Goal: Task Accomplishment & Management: Use online tool/utility

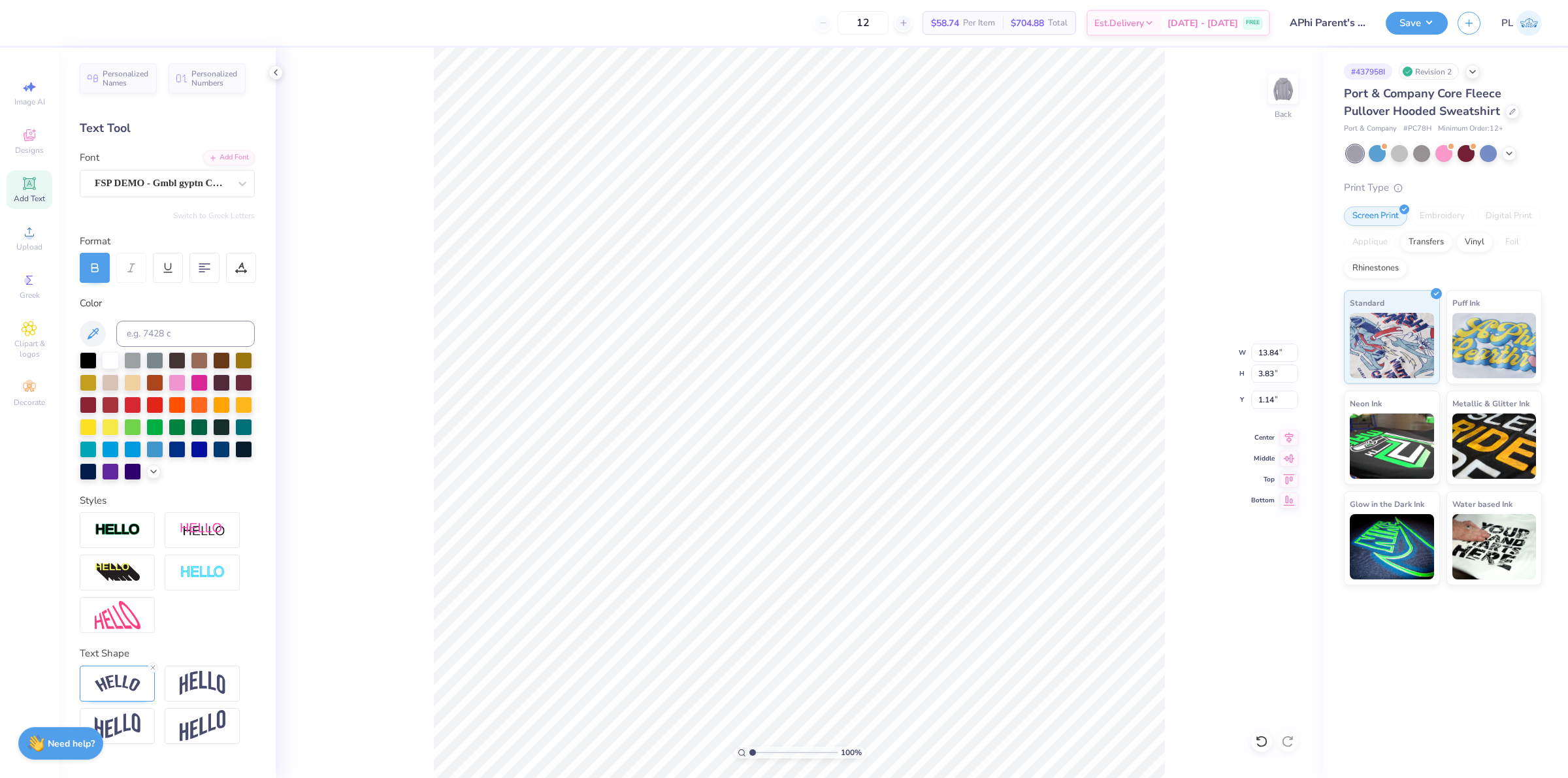
scroll to position [3, 0]
click at [17, 226] on div "Upload" at bounding box center [29, 238] width 46 height 38
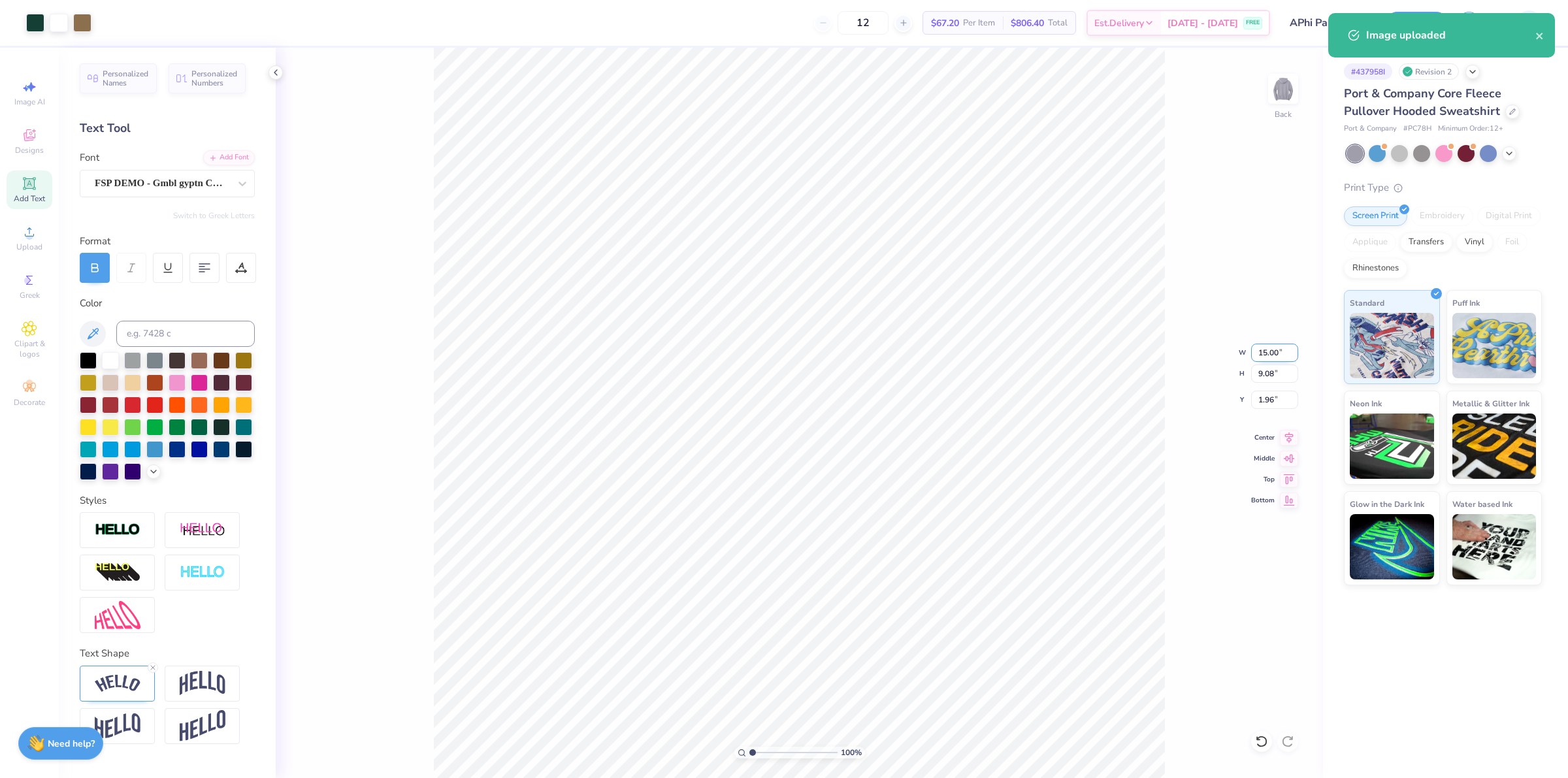
drag, startPoint x: 1278, startPoint y: 354, endPoint x: 1259, endPoint y: 353, distance: 19.0
click at [1259, 353] on input "15.00" at bounding box center [1275, 353] width 47 height 18
type input "10.65"
type input "6.45"
type input "3.28"
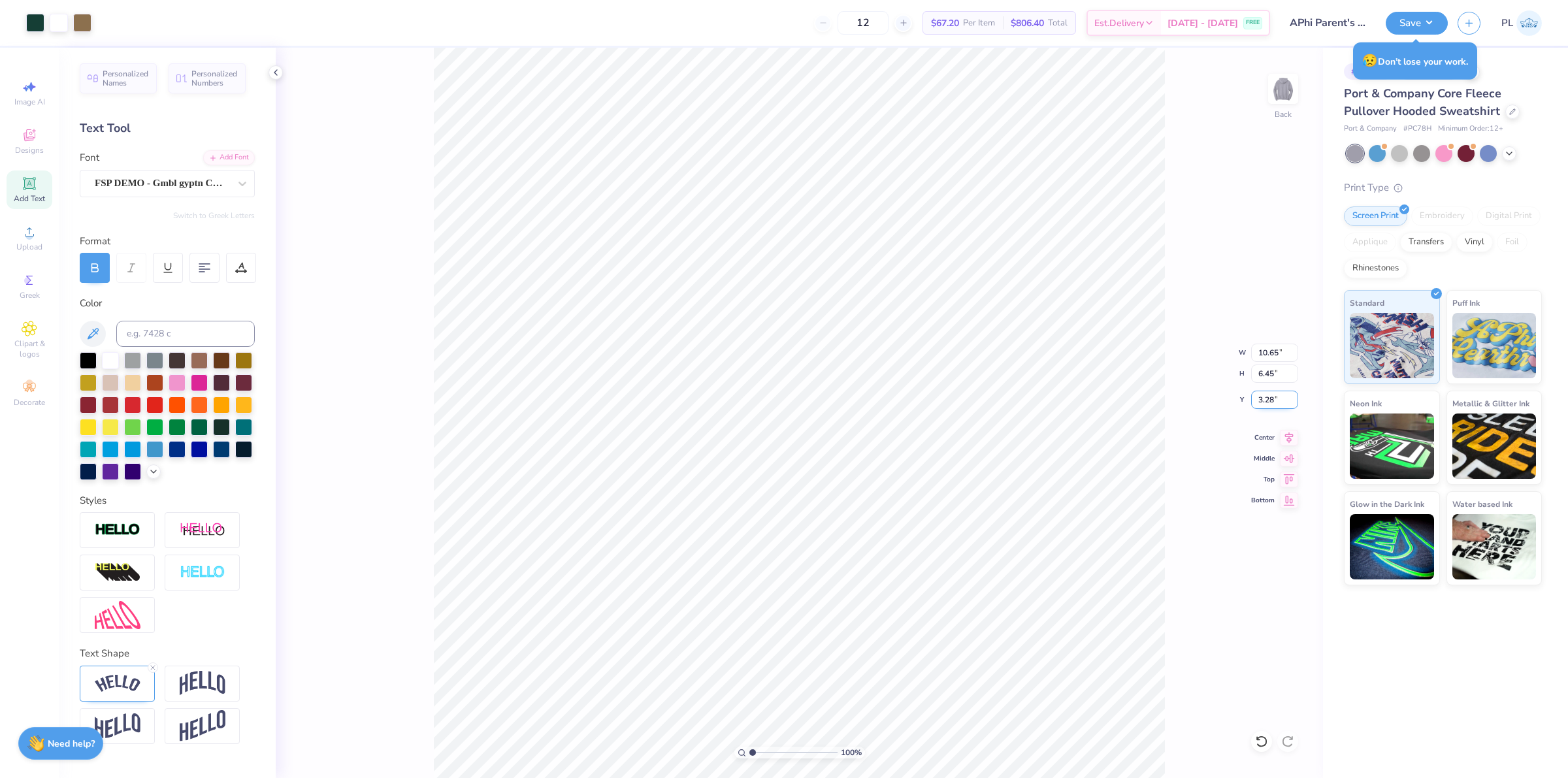
drag, startPoint x: 1278, startPoint y: 395, endPoint x: 1257, endPoint y: 392, distance: 21.2
click at [1257, 392] on input "3.28" at bounding box center [1275, 399] width 47 height 18
type input "2.75"
drag, startPoint x: 1271, startPoint y: 373, endPoint x: 1257, endPoint y: 370, distance: 14.3
click at [1257, 370] on input "1.11" at bounding box center [1275, 373] width 47 height 18
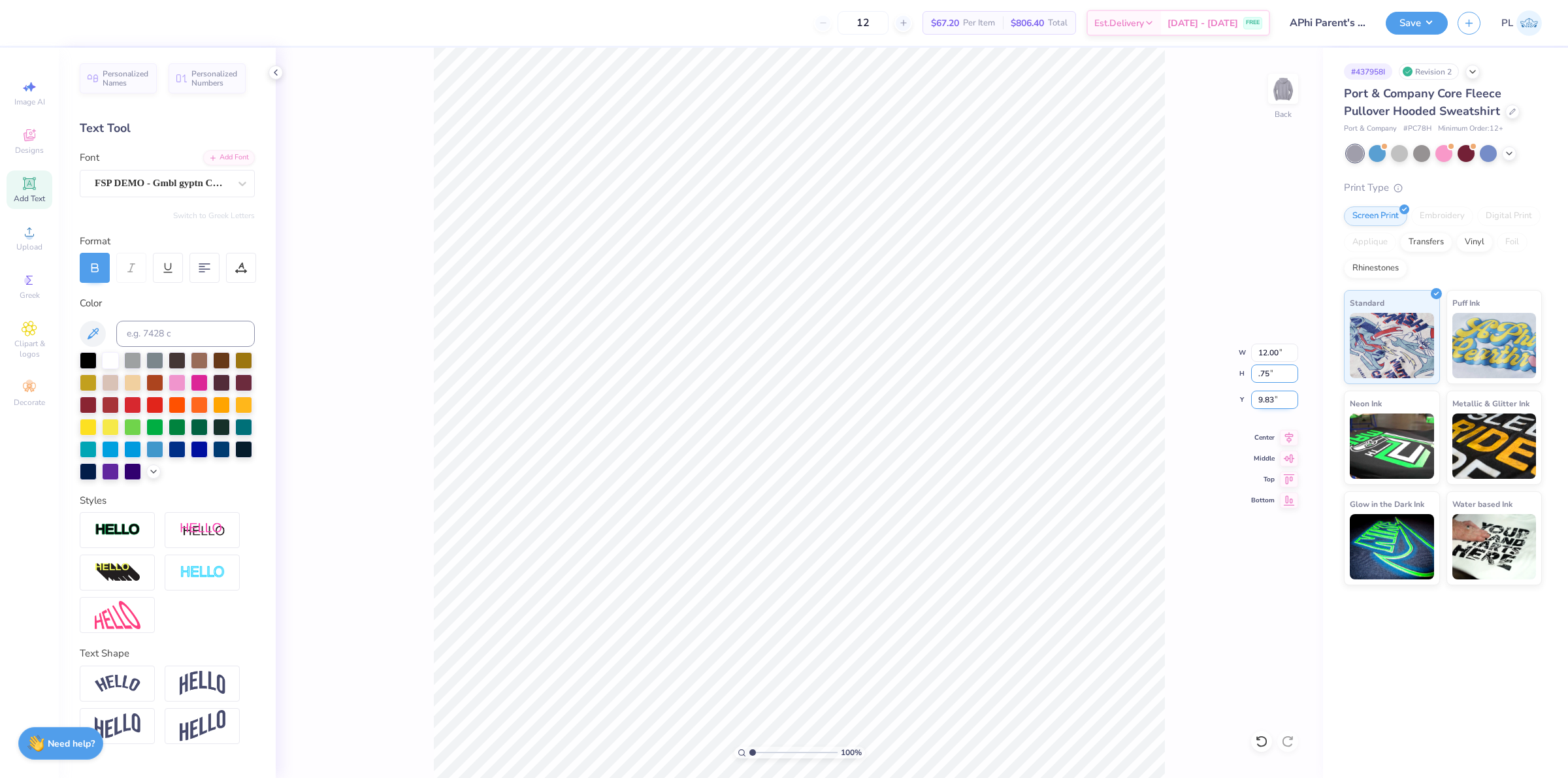
type input ".75"
type input "8.08"
type input "0.75"
type input "10.01"
type input "0.85"
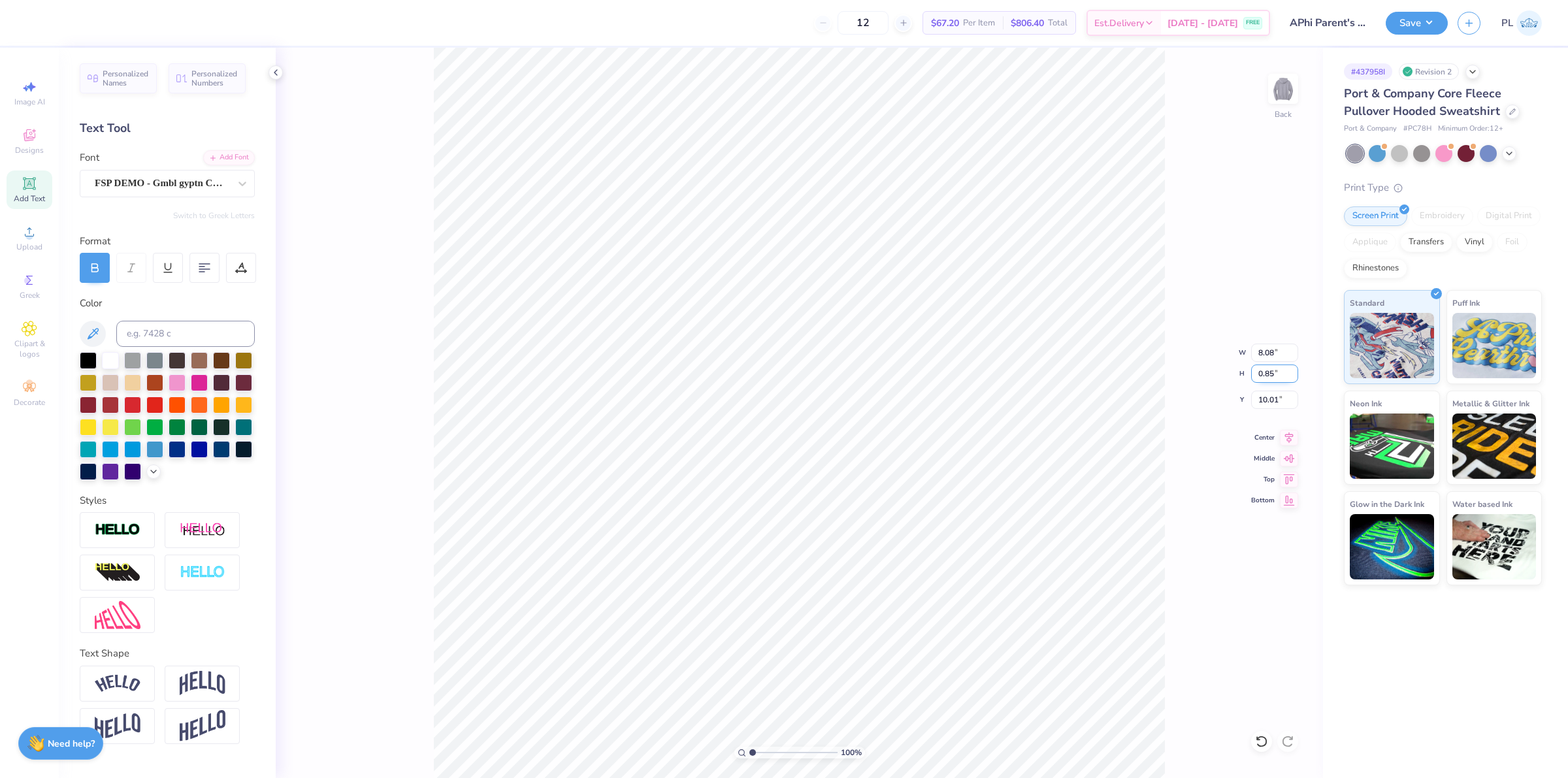
type input "9.16"
type input "9.96"
type input "1.86883024774466"
type input "13.84"
type input "3.83"
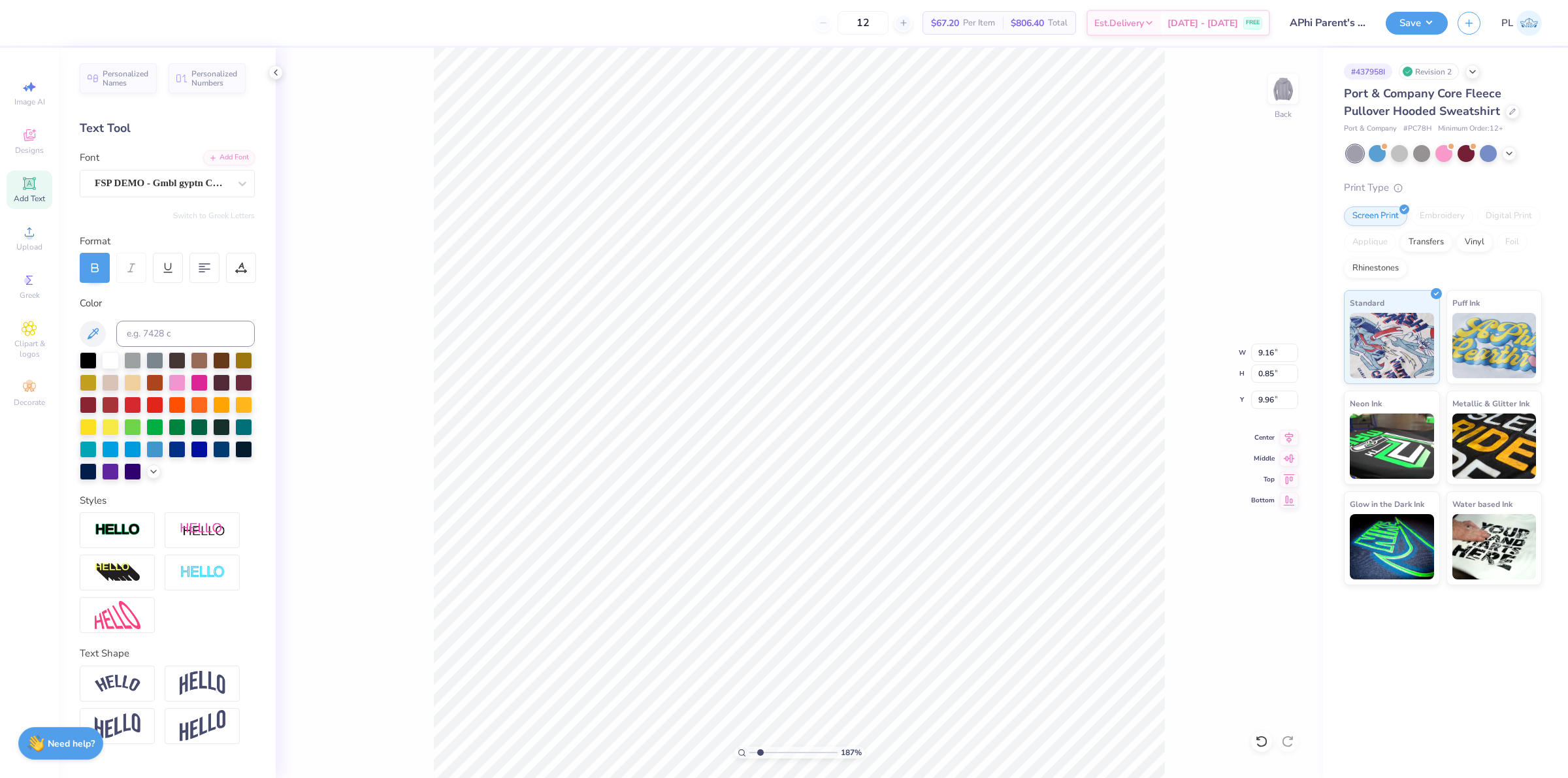
type input "1.14"
type input "1.86883024774466"
click at [115, 692] on img at bounding box center [117, 684] width 46 height 17
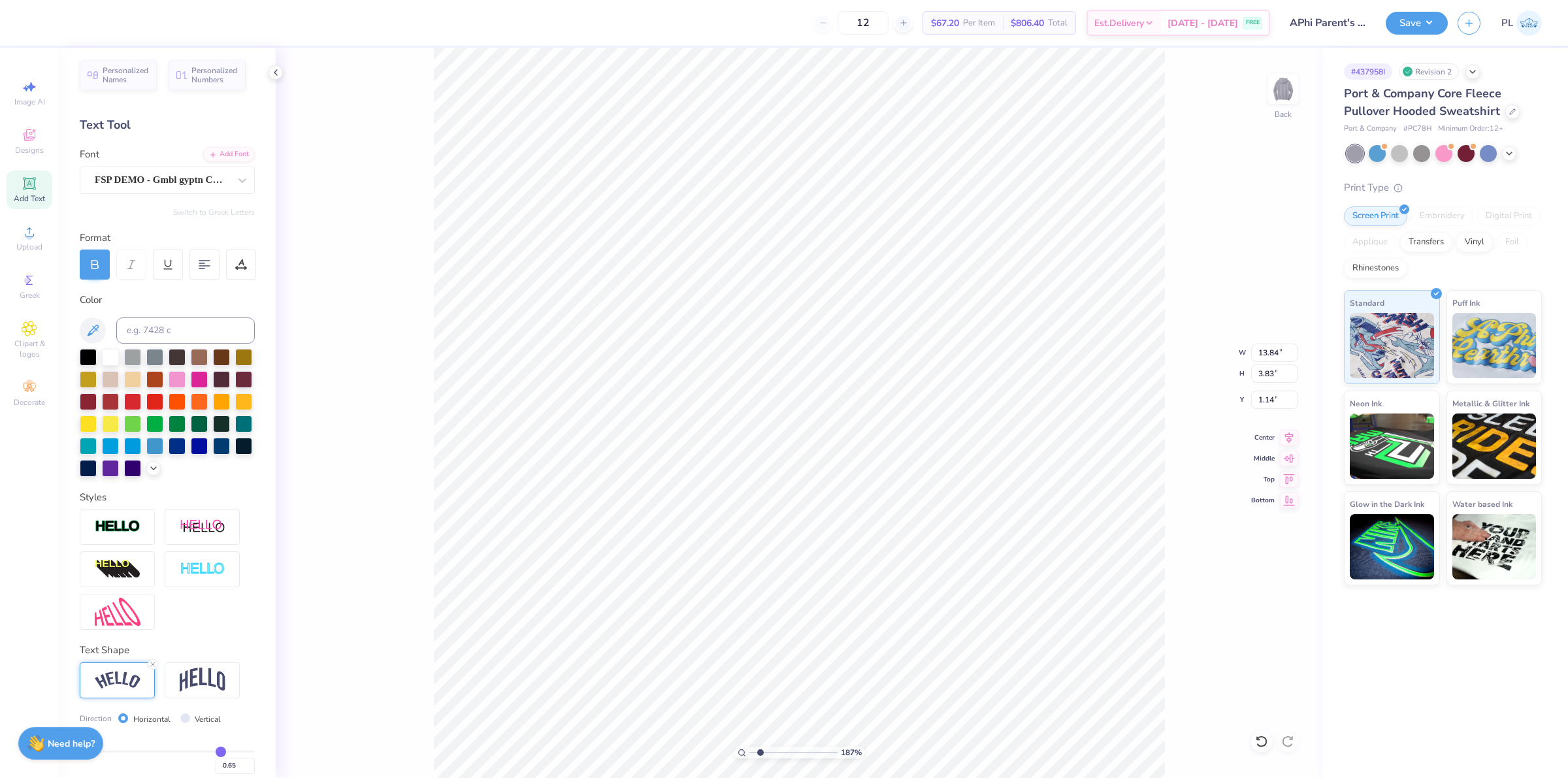
scroll to position [80, 0]
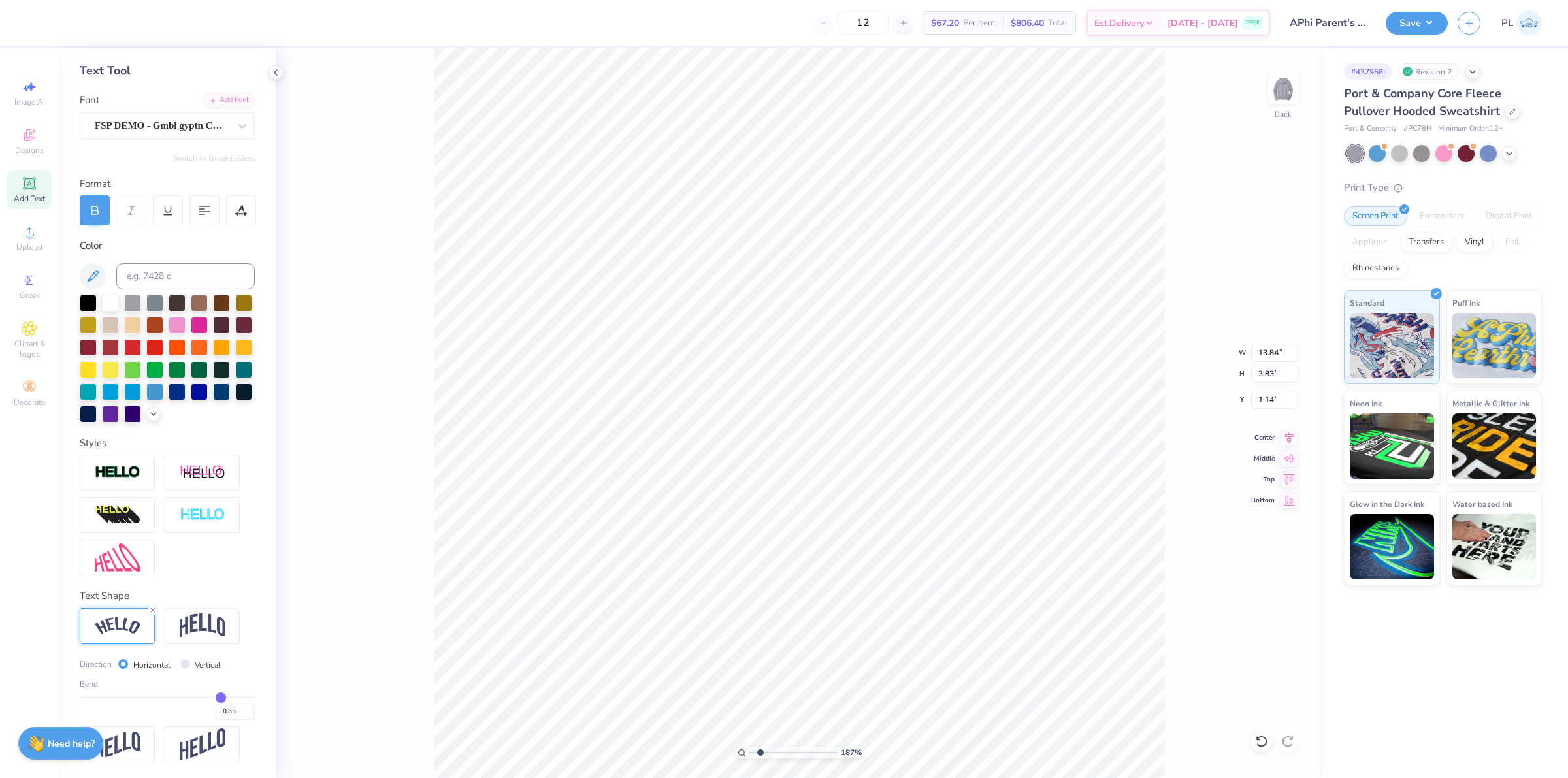
type input "0.66"
type input "0.67"
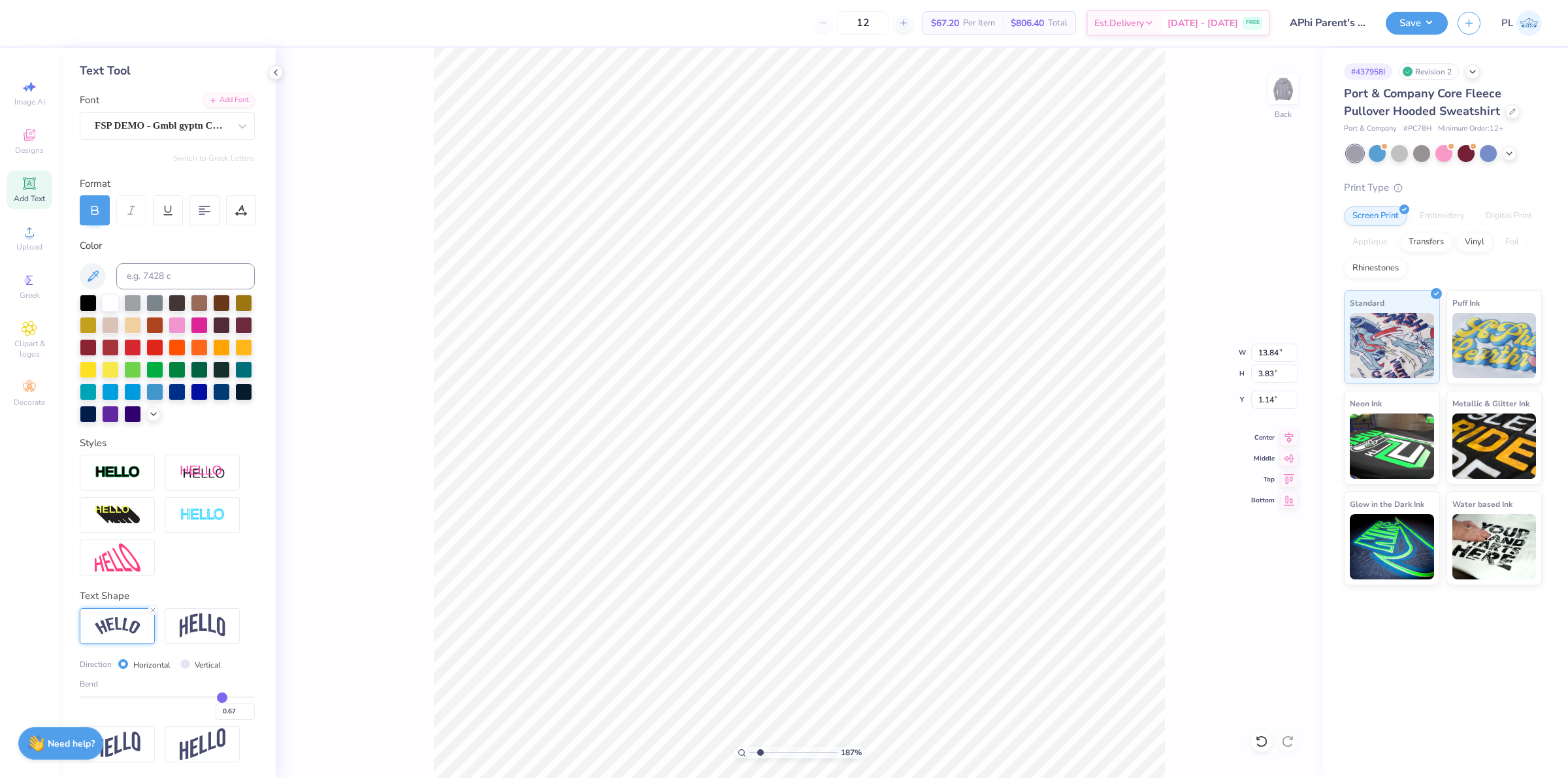
click at [212, 697] on input "range" at bounding box center [167, 697] width 175 height 2
type input "1.86883024774466"
type input "13.88"
type input "4.00"
type input "1.35"
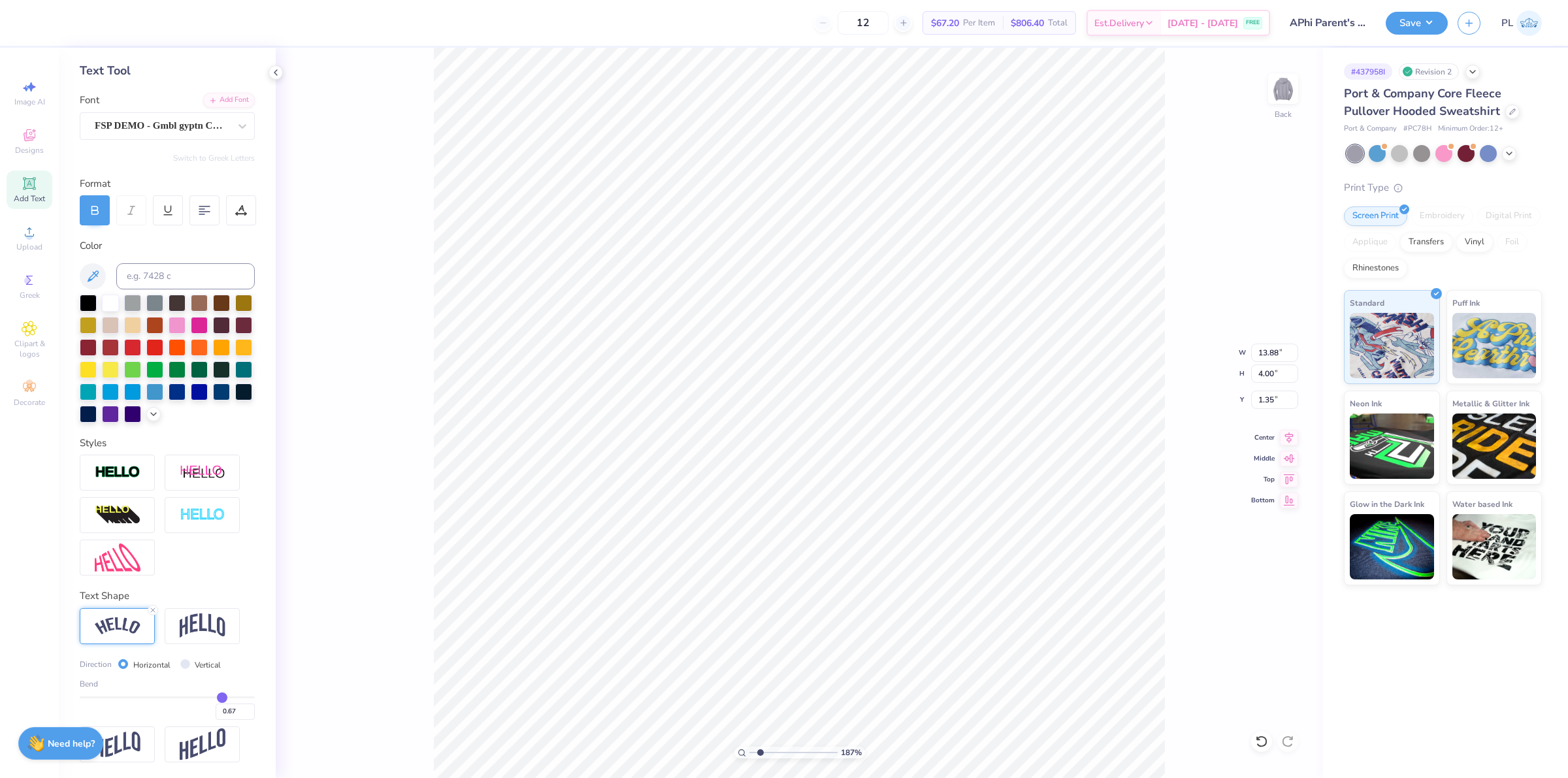
type input "0.68"
type input "0.69"
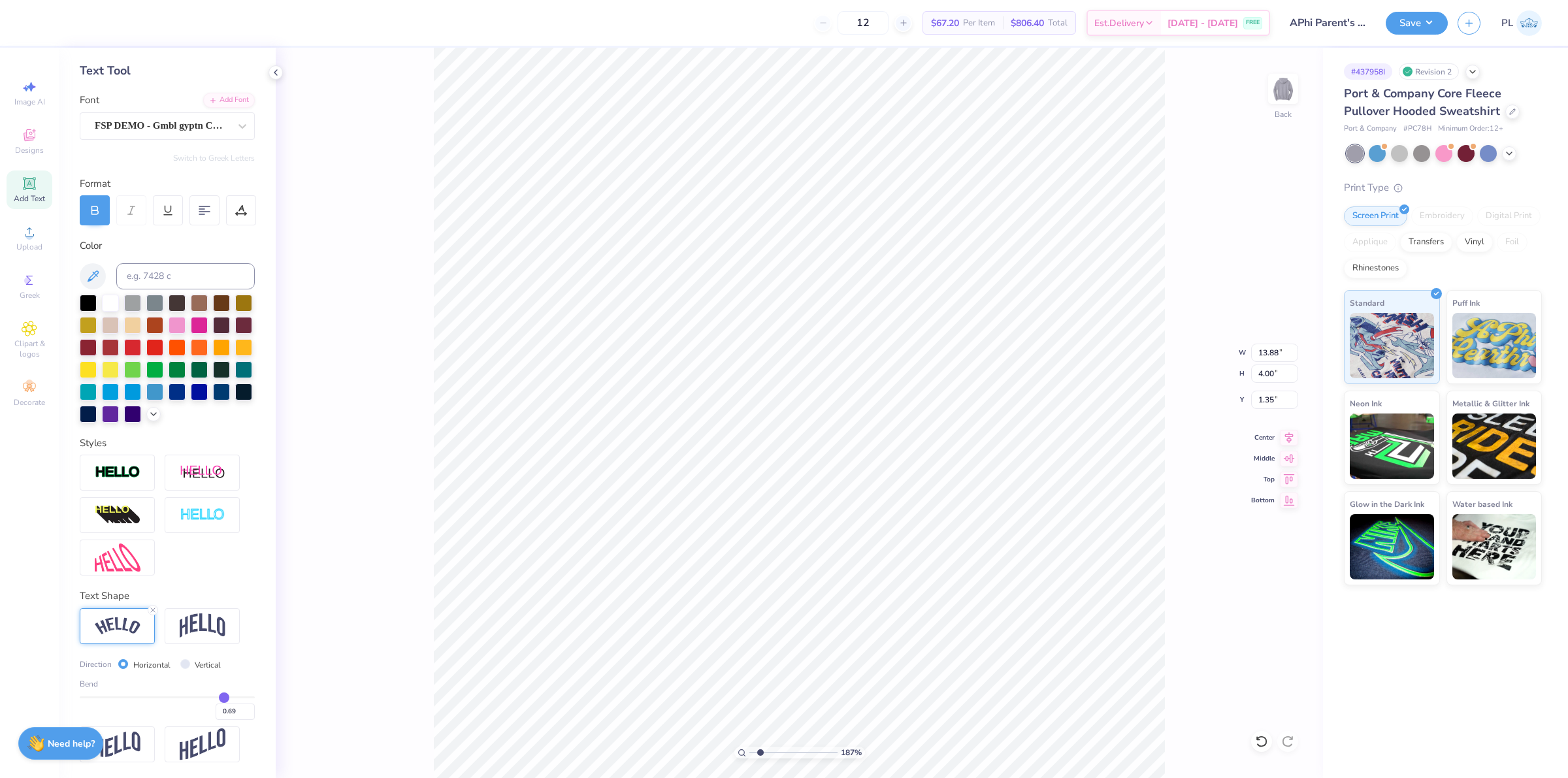
click at [214, 697] on input "range" at bounding box center [167, 697] width 175 height 2
type input "1.86883024774466"
type input "13.91"
type input "4.18"
type input "1.26"
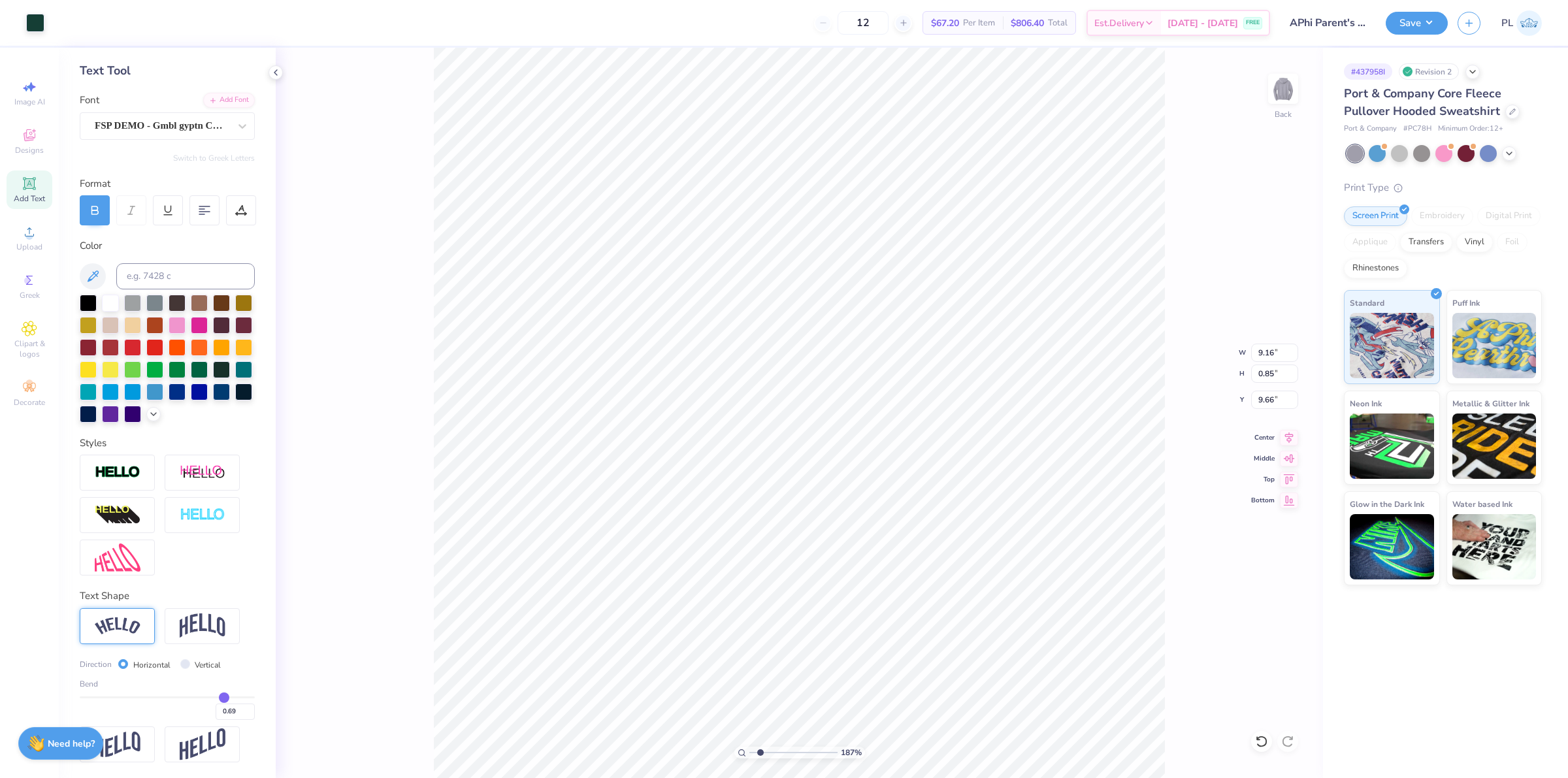
scroll to position [3, 0]
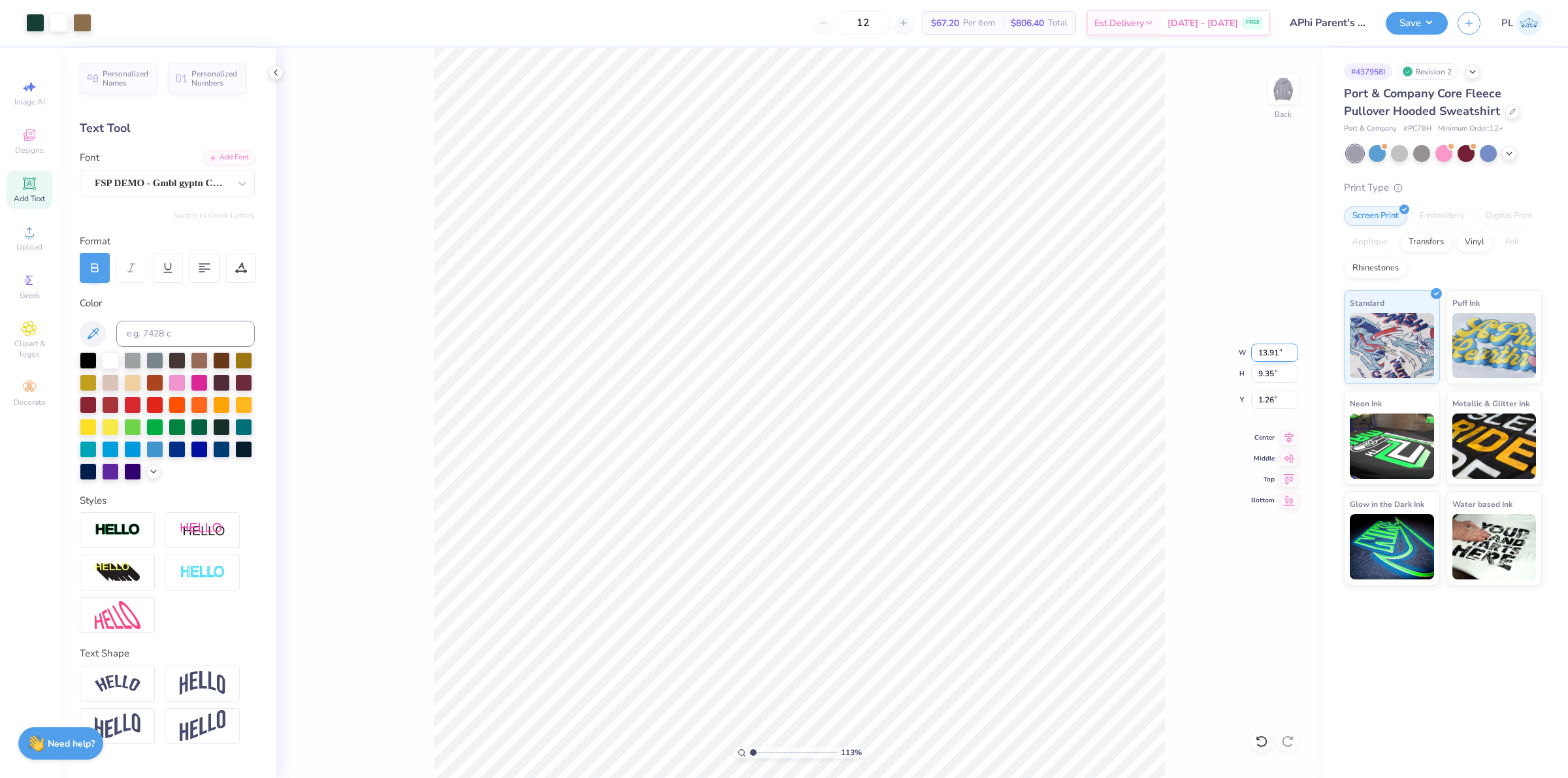
drag, startPoint x: 1262, startPoint y: 349, endPoint x: 1281, endPoint y: 352, distance: 19.2
click at [1281, 352] on input "13.91" at bounding box center [1275, 353] width 47 height 18
type input "1.13321932219944"
drag, startPoint x: 1252, startPoint y: 349, endPoint x: 1278, endPoint y: 348, distance: 26.0
click at [1278, 348] on input "13.91" at bounding box center [1275, 353] width 47 height 18
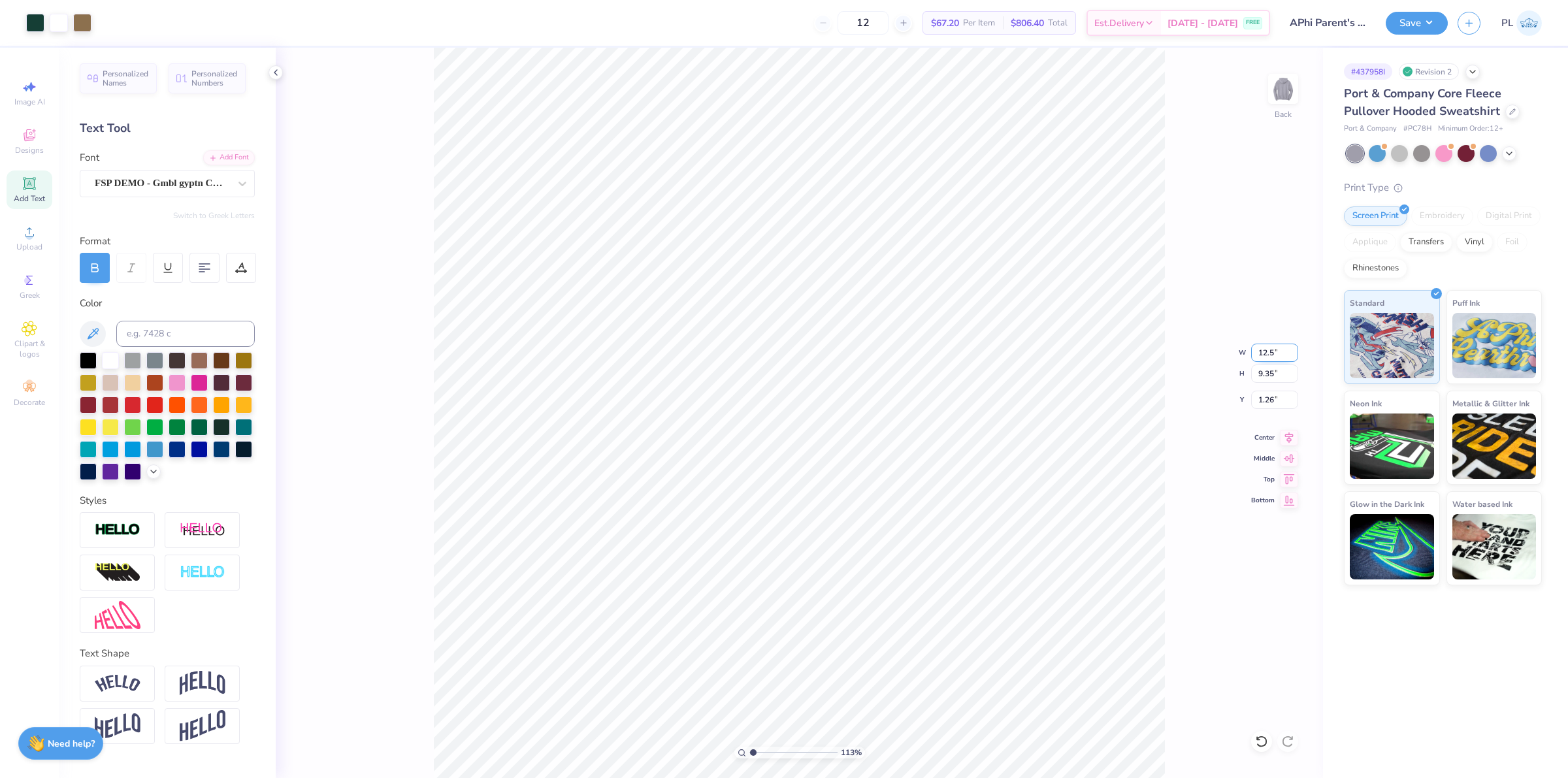
type input "12.5"
type input "1.13321932219944"
type input "12.50"
type input "8.40"
drag, startPoint x: 1255, startPoint y: 396, endPoint x: 1276, endPoint y: 395, distance: 21.0
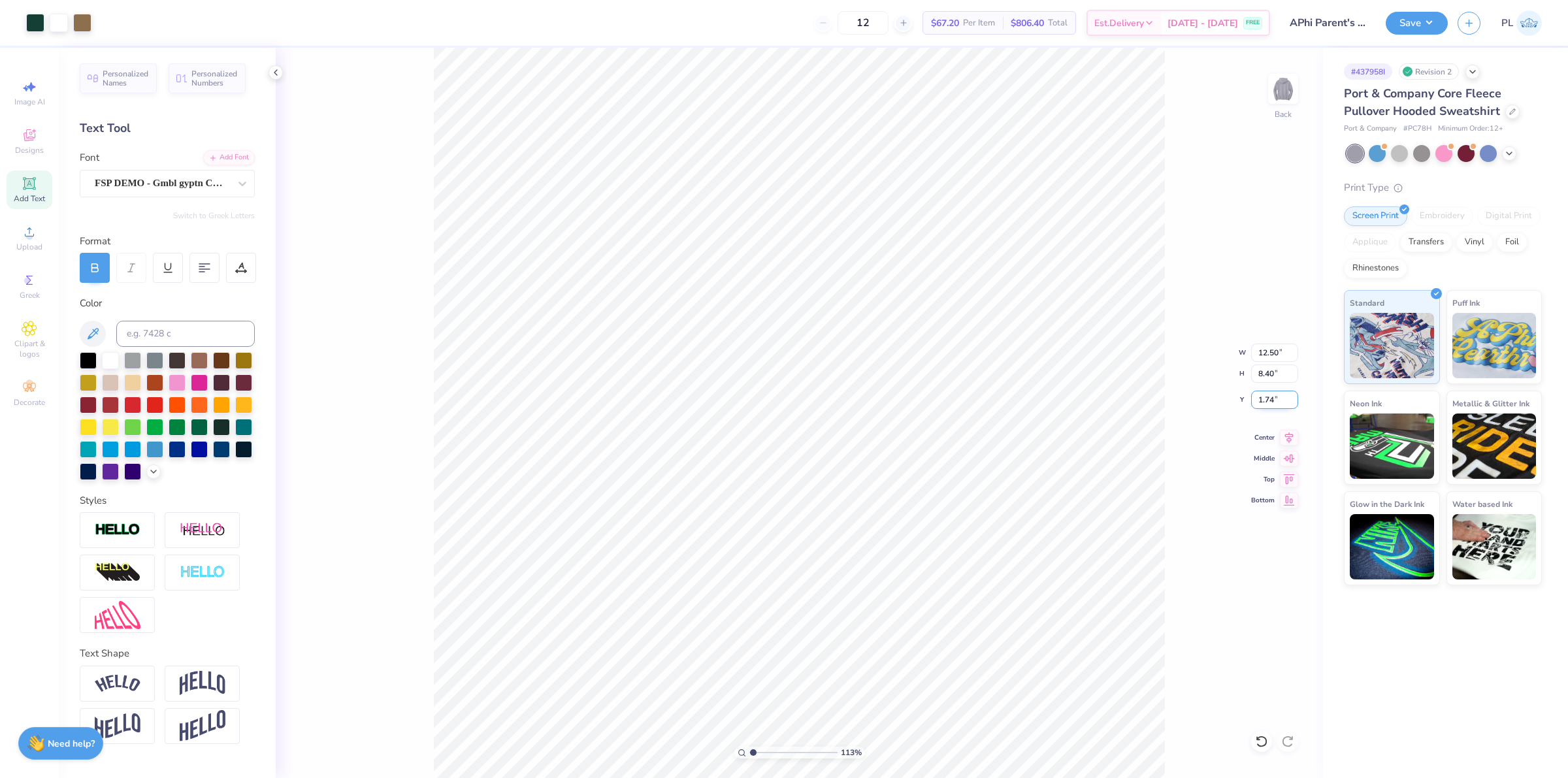
click at [1276, 395] on input "1.74" at bounding box center [1275, 399] width 47 height 18
type input "3"
click at [1263, 365] on input "8.40" at bounding box center [1275, 373] width 47 height 18
type input "1.13321932219944"
type input "3.00"
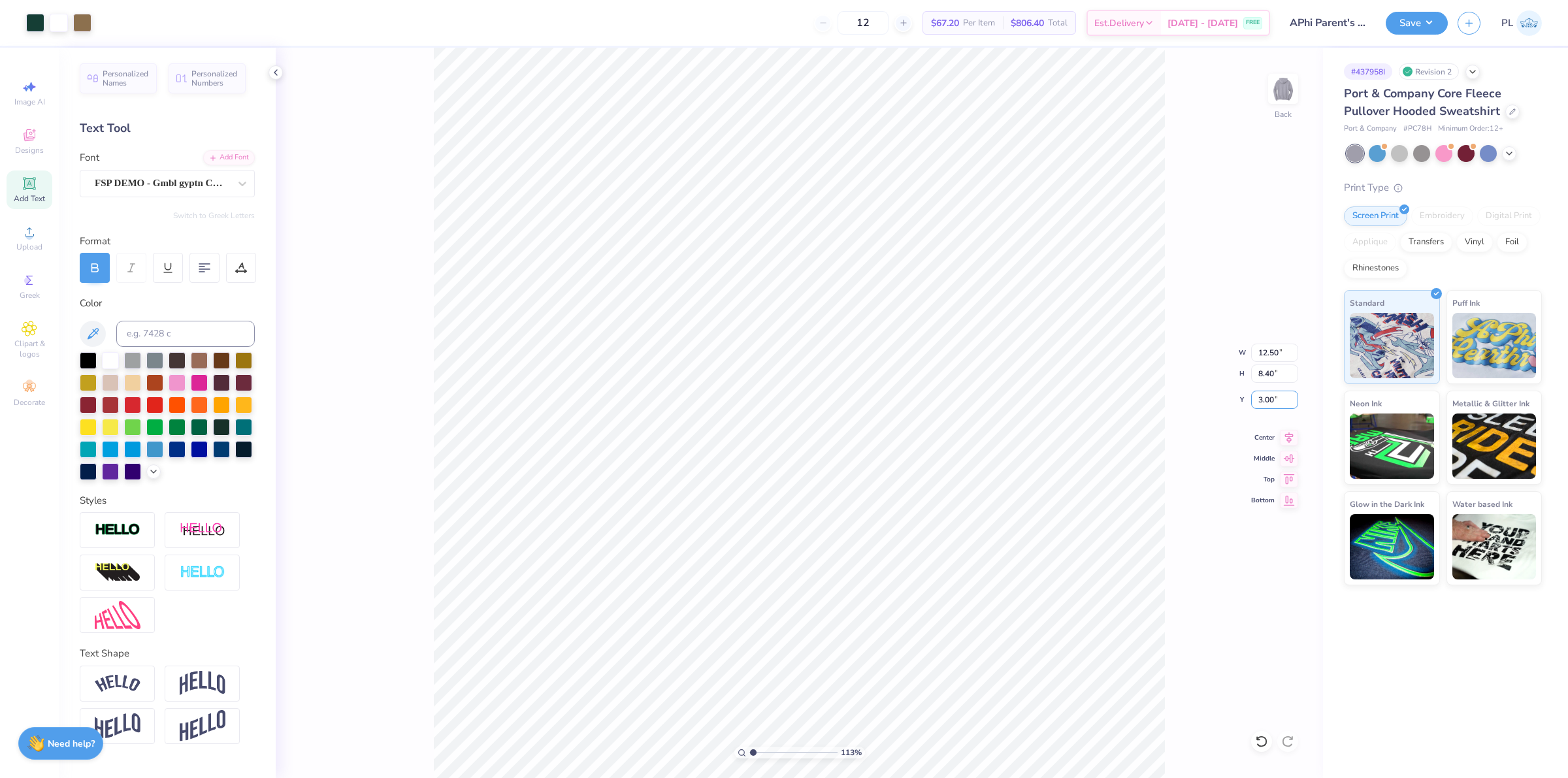
drag, startPoint x: 1275, startPoint y: 397, endPoint x: 1250, endPoint y: 392, distance: 25.5
click at [1250, 392] on div "113 % Back W 12.50 12.50 " H 8.40 8.40 " Y 3.00 3.00 " Center Middle Top Bottom" at bounding box center [799, 412] width 1047 height 730
type input "1.13321932219944"
drag, startPoint x: 1255, startPoint y: 405, endPoint x: 1274, endPoint y: 402, distance: 19.2
click at [1274, 402] on input "3.00" at bounding box center [1275, 399] width 47 height 18
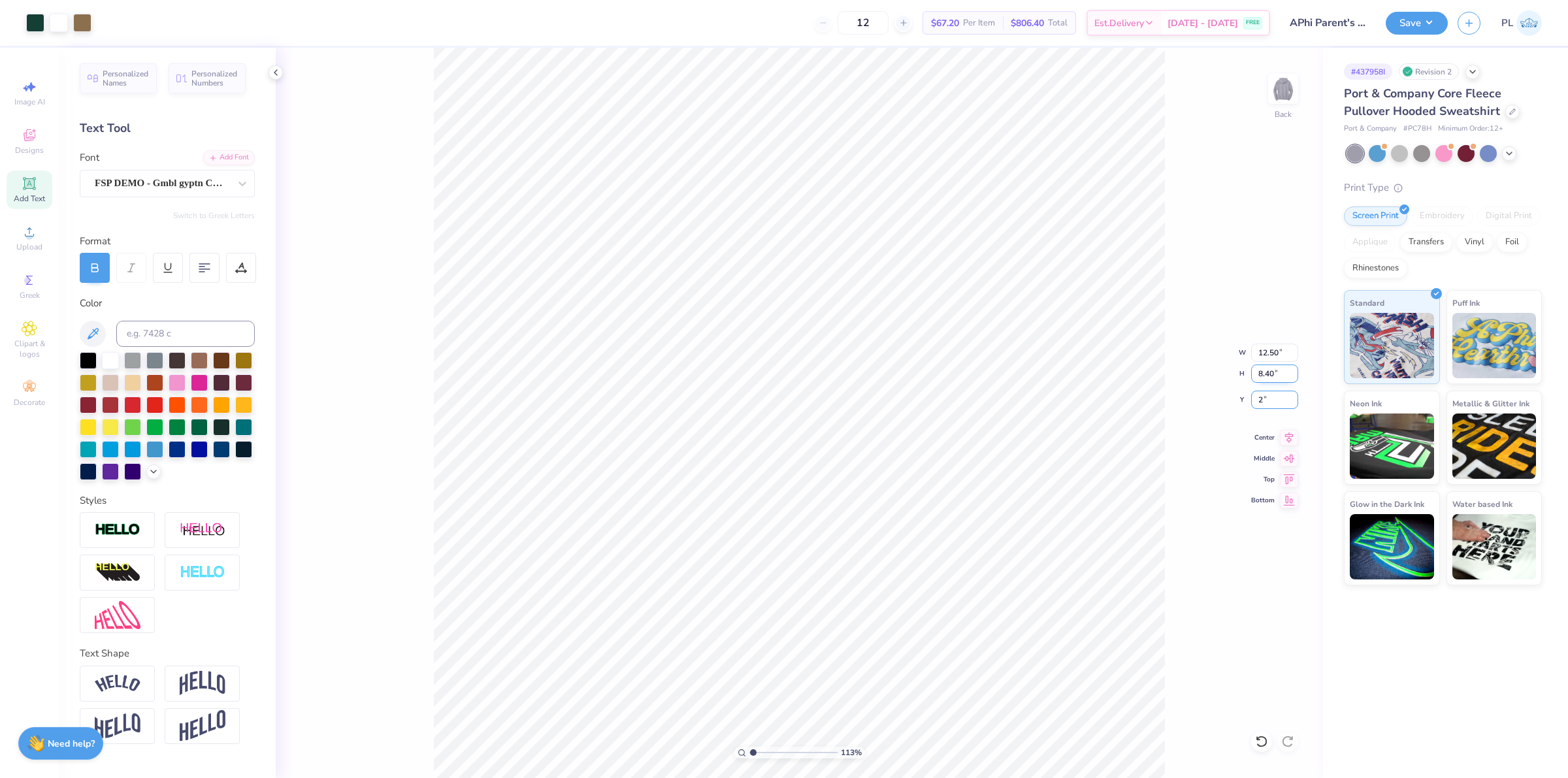
type input "2"
click at [1268, 376] on input "8.40" at bounding box center [1275, 373] width 47 height 18
type input "1.13321932219944"
type input "2.00"
click at [30, 245] on span "Upload" at bounding box center [29, 247] width 26 height 10
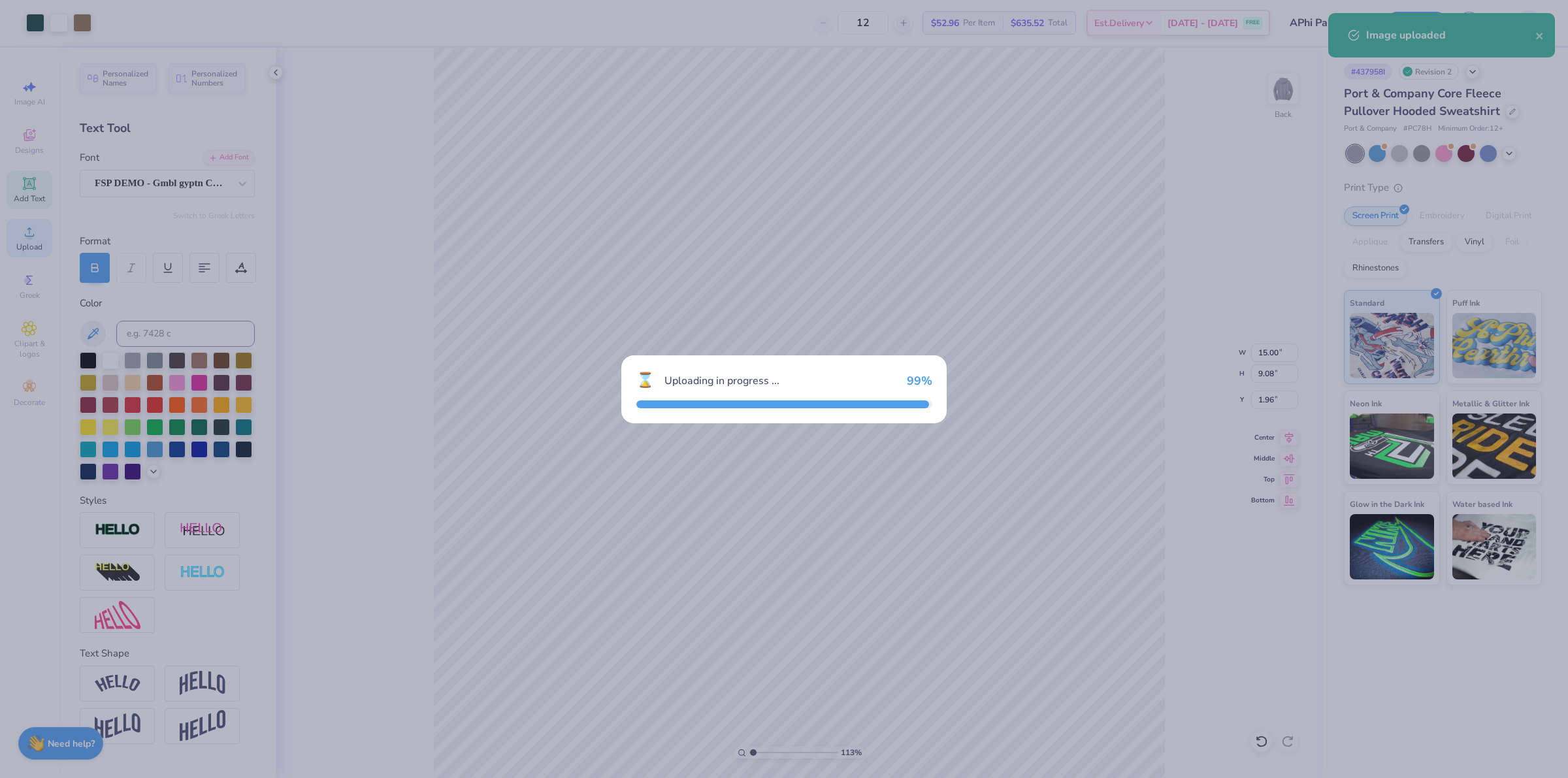
type input "1.13321932219944"
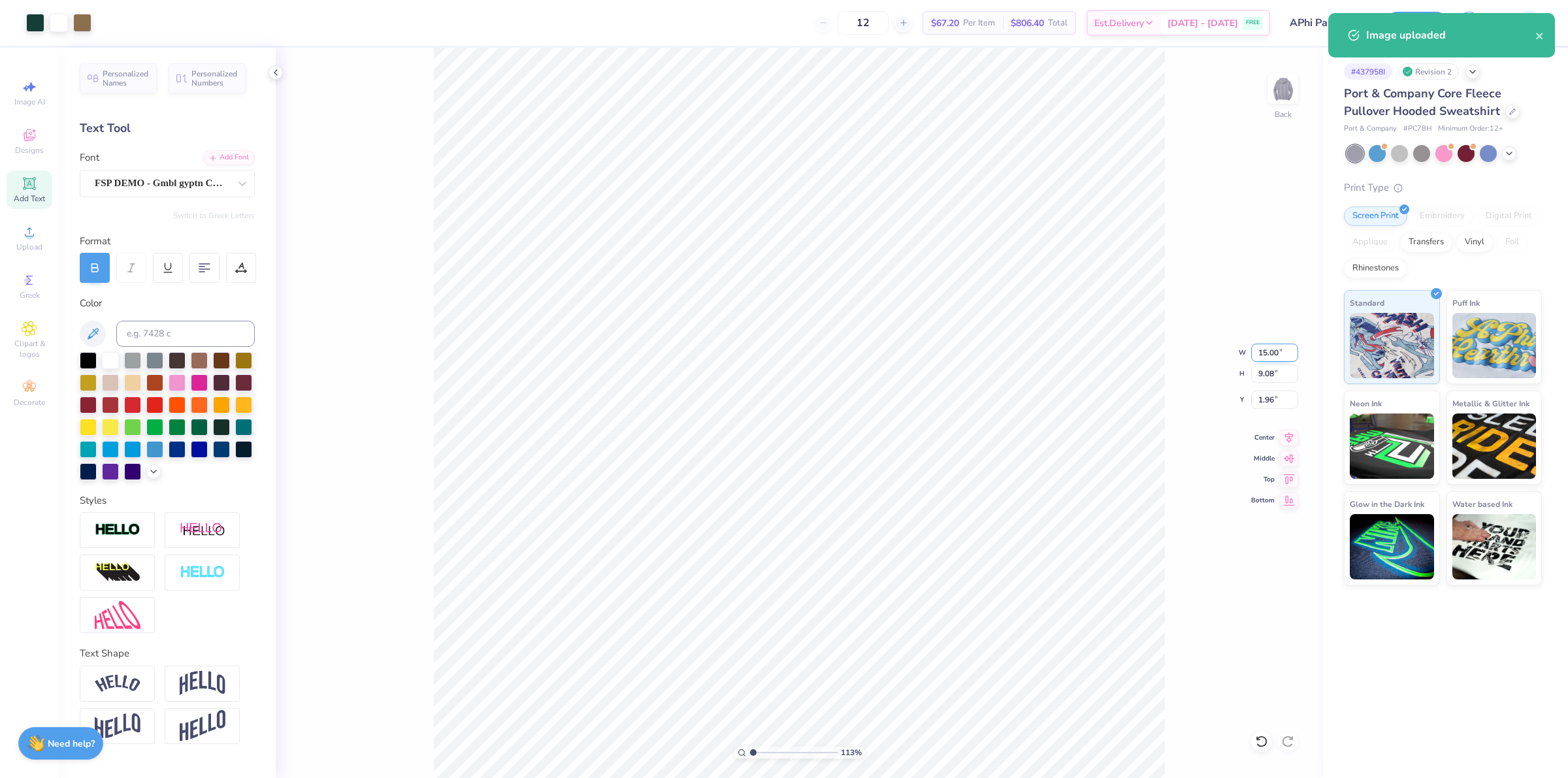
drag, startPoint x: 1278, startPoint y: 354, endPoint x: 1259, endPoint y: 351, distance: 19.2
click at [1259, 351] on input "15.00" at bounding box center [1275, 353] width 47 height 18
type input "9.57"
type input "1.13321932219944"
type input "5.79"
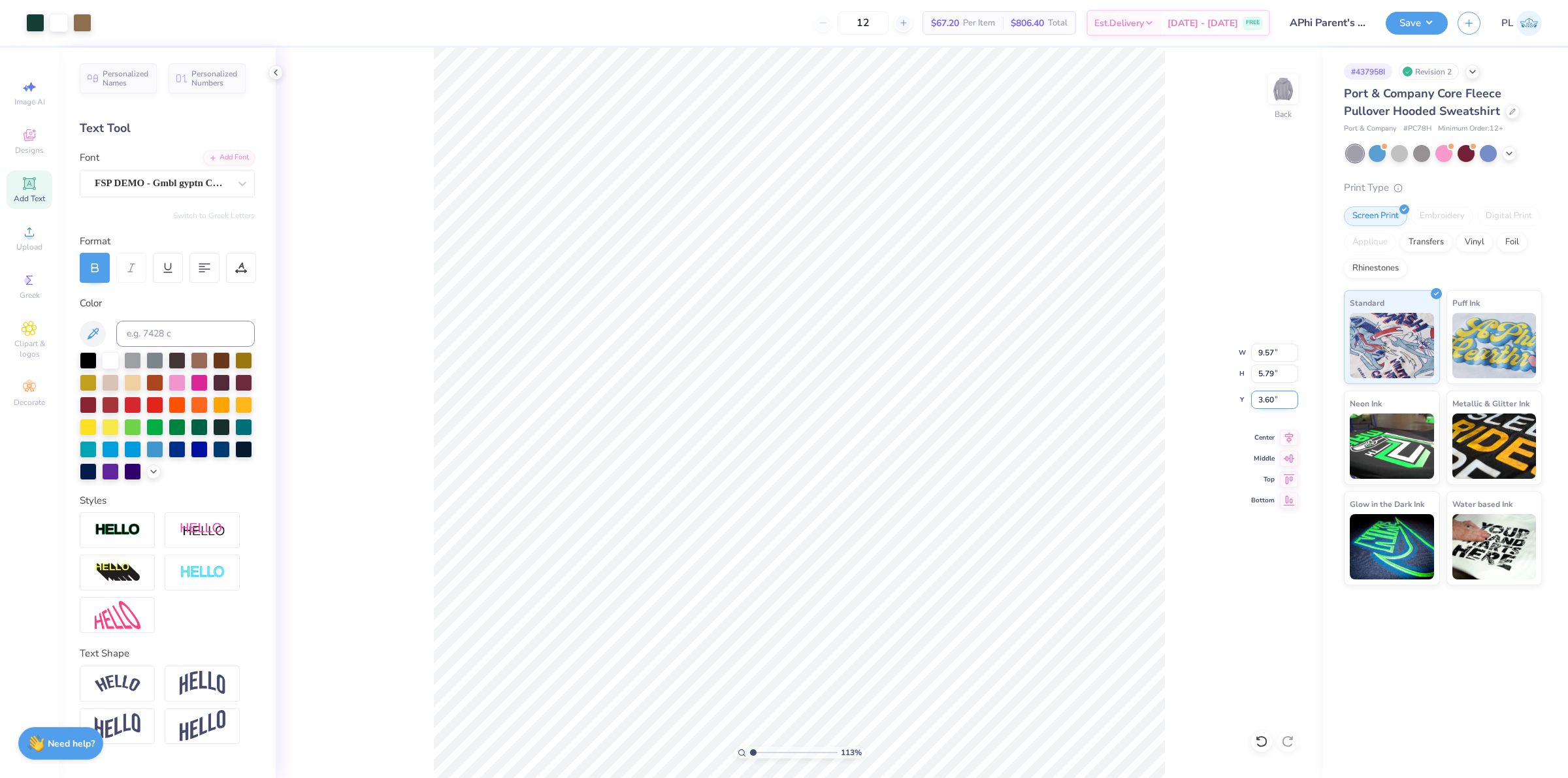
drag, startPoint x: 1259, startPoint y: 396, endPoint x: 1275, endPoint y: 399, distance: 16.3
click at [1275, 399] on input "3.60" at bounding box center [1275, 399] width 47 height 18
click at [1272, 397] on input "3.60" at bounding box center [1275, 399] width 47 height 18
type input "3.34"
click at [1422, 17] on button "Save" at bounding box center [1417, 21] width 62 height 23
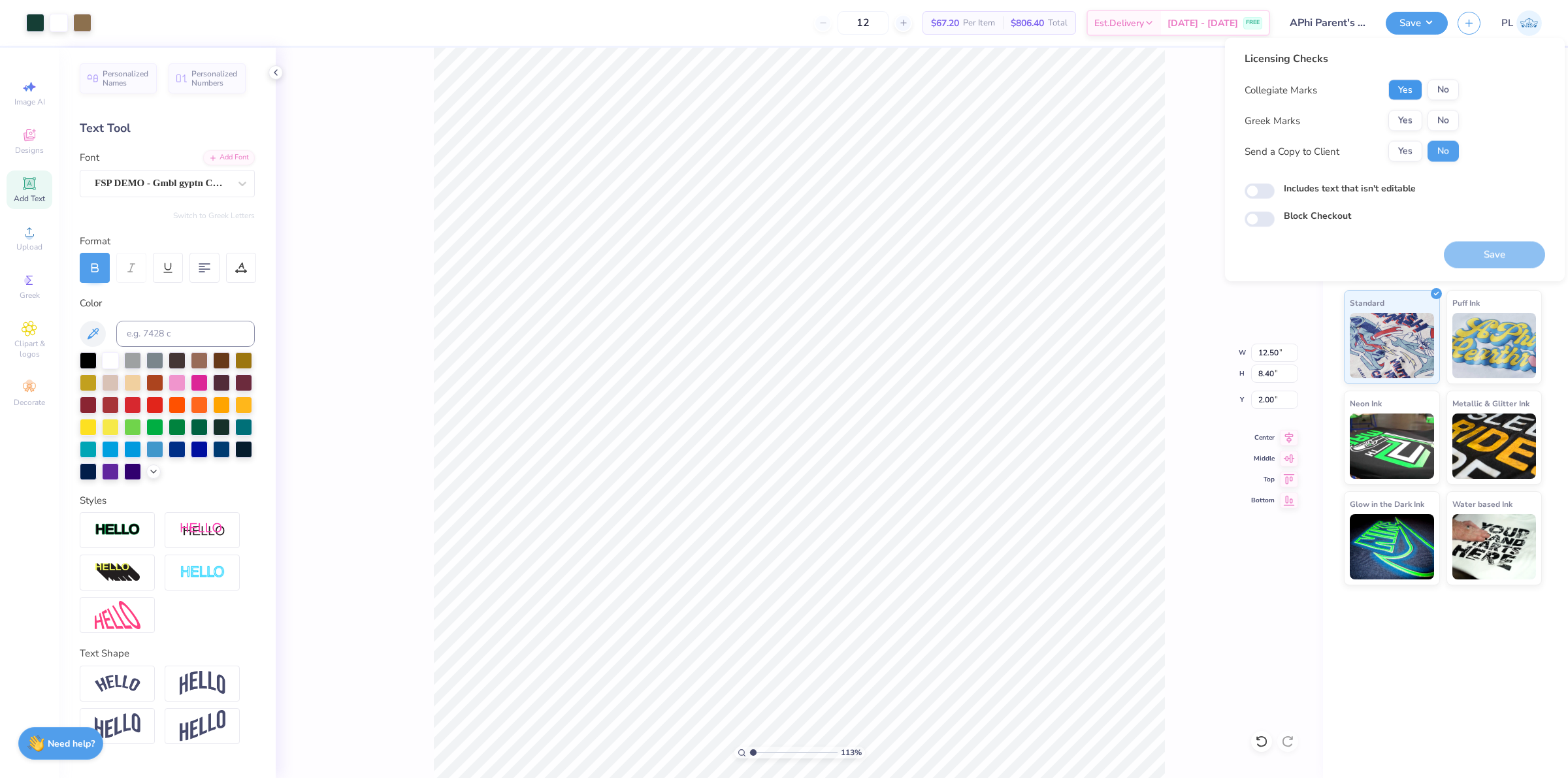
click at [1412, 85] on button "Yes" at bounding box center [1405, 90] width 34 height 21
click at [1409, 112] on button "Yes" at bounding box center [1405, 120] width 34 height 21
type input "1.13321932219944"
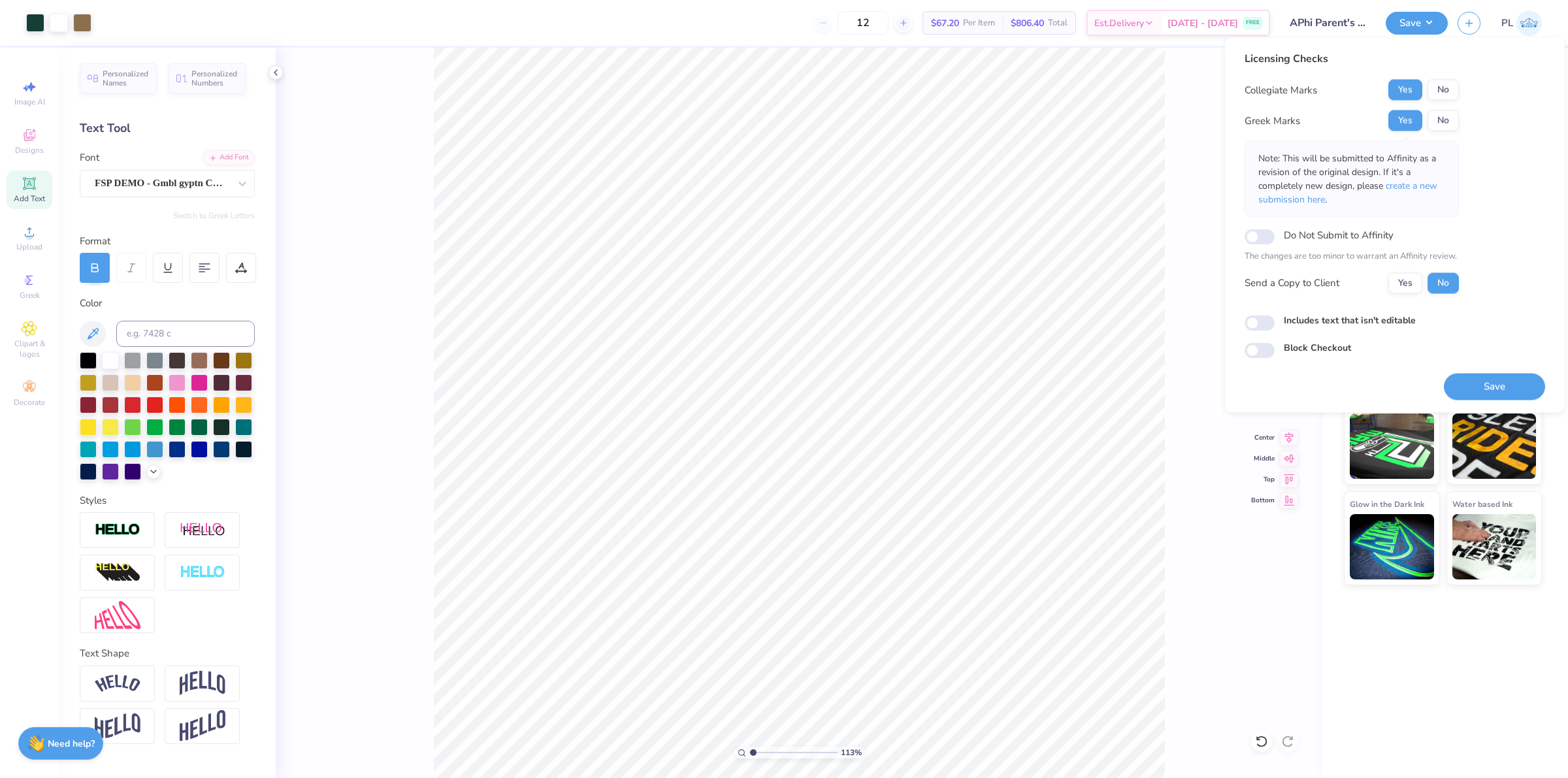
click at [1315, 317] on label "Includes text that isn't editable" at bounding box center [1350, 320] width 132 height 14
click at [1275, 317] on input "Includes text that isn't editable" at bounding box center [1259, 322] width 30 height 16
checkbox input "true"
click at [1468, 379] on button "Save" at bounding box center [1494, 386] width 101 height 27
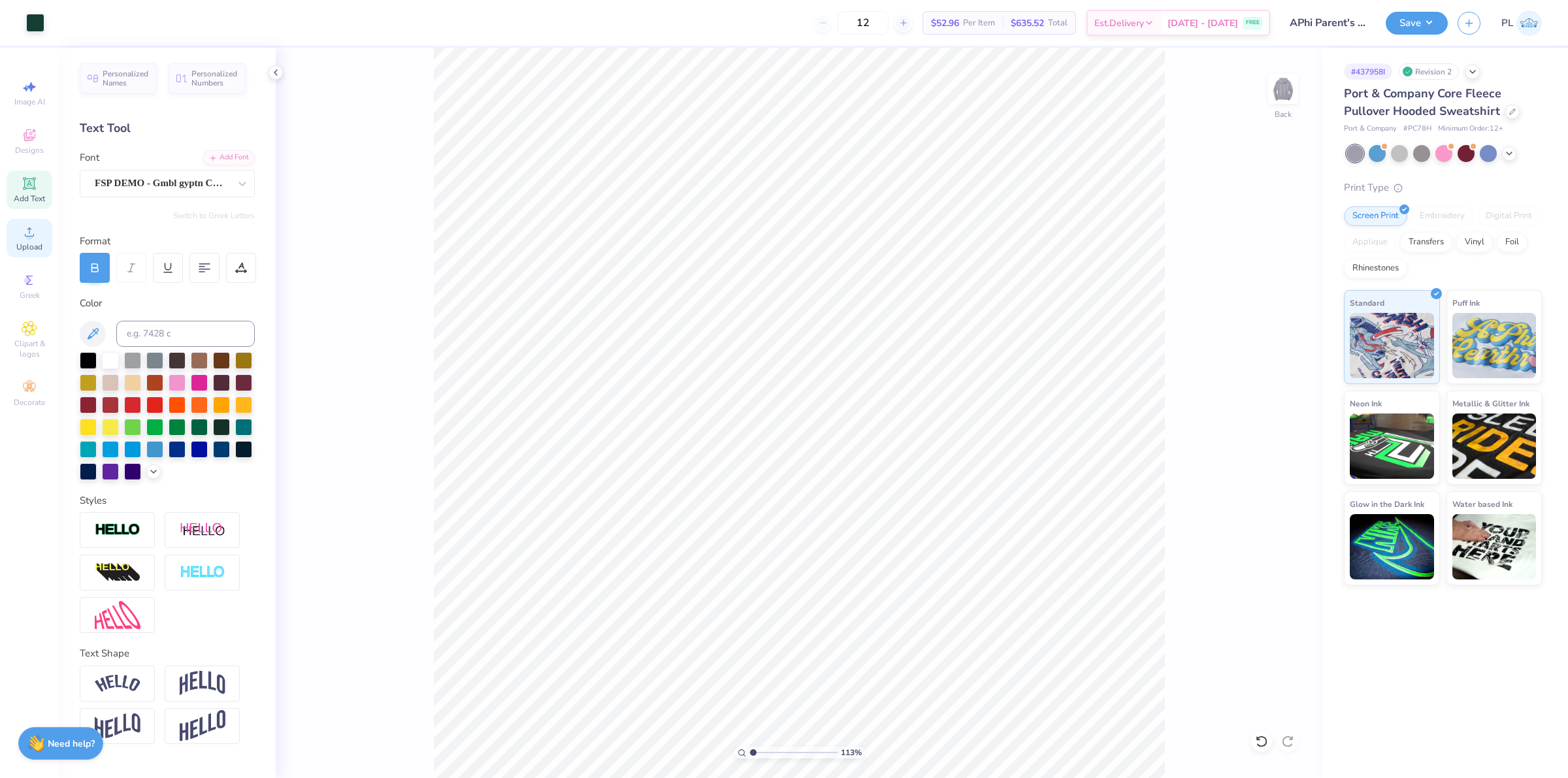
click at [28, 227] on icon at bounding box center [29, 232] width 16 height 16
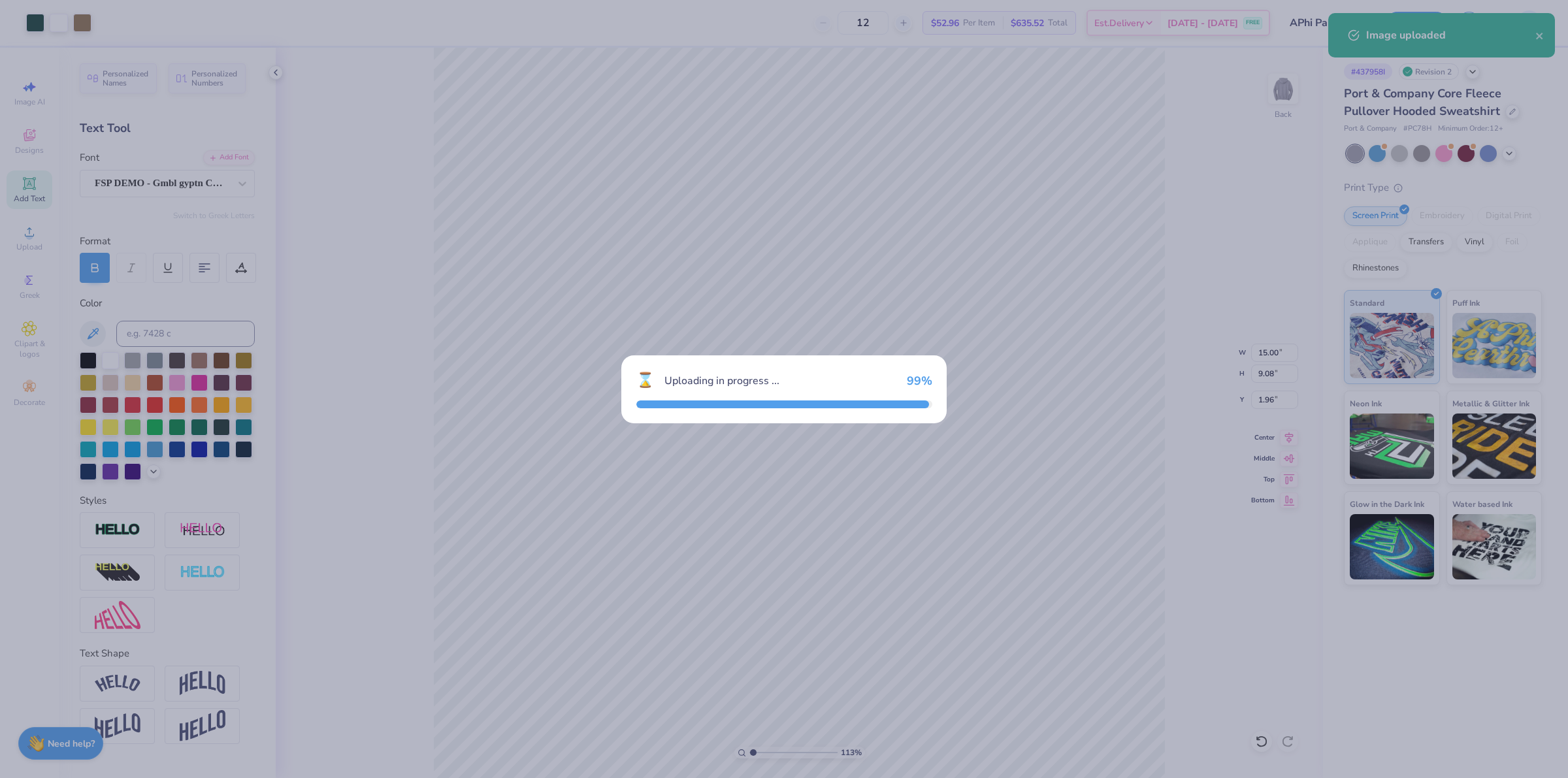
type input "1.13321932219944"
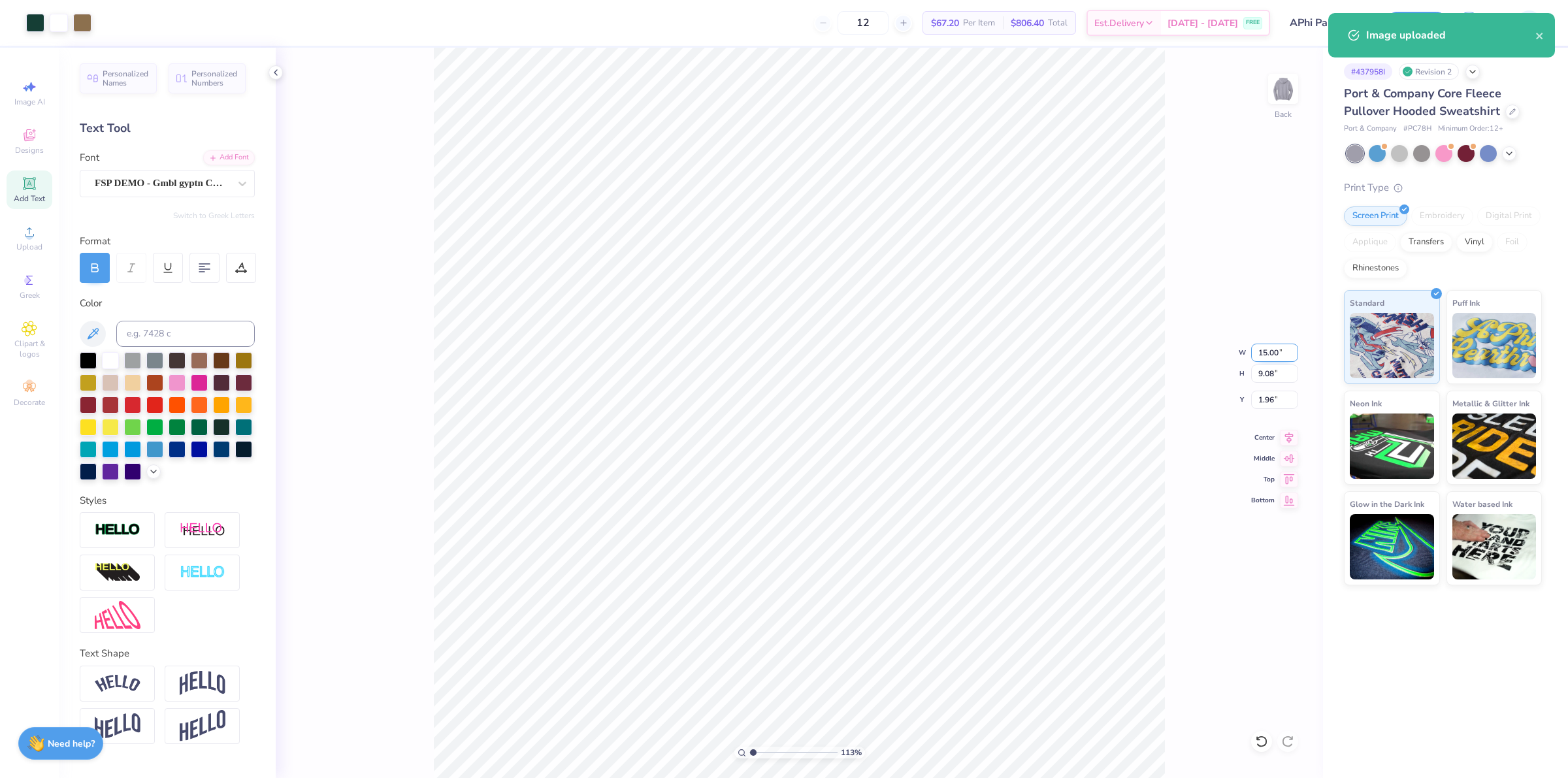
drag, startPoint x: 1257, startPoint y: 353, endPoint x: 1281, endPoint y: 344, distance: 25.6
click at [1281, 344] on input "15.00" at bounding box center [1275, 353] width 47 height 18
type input "9.57"
type input "1.13321932219944"
type input "5.79"
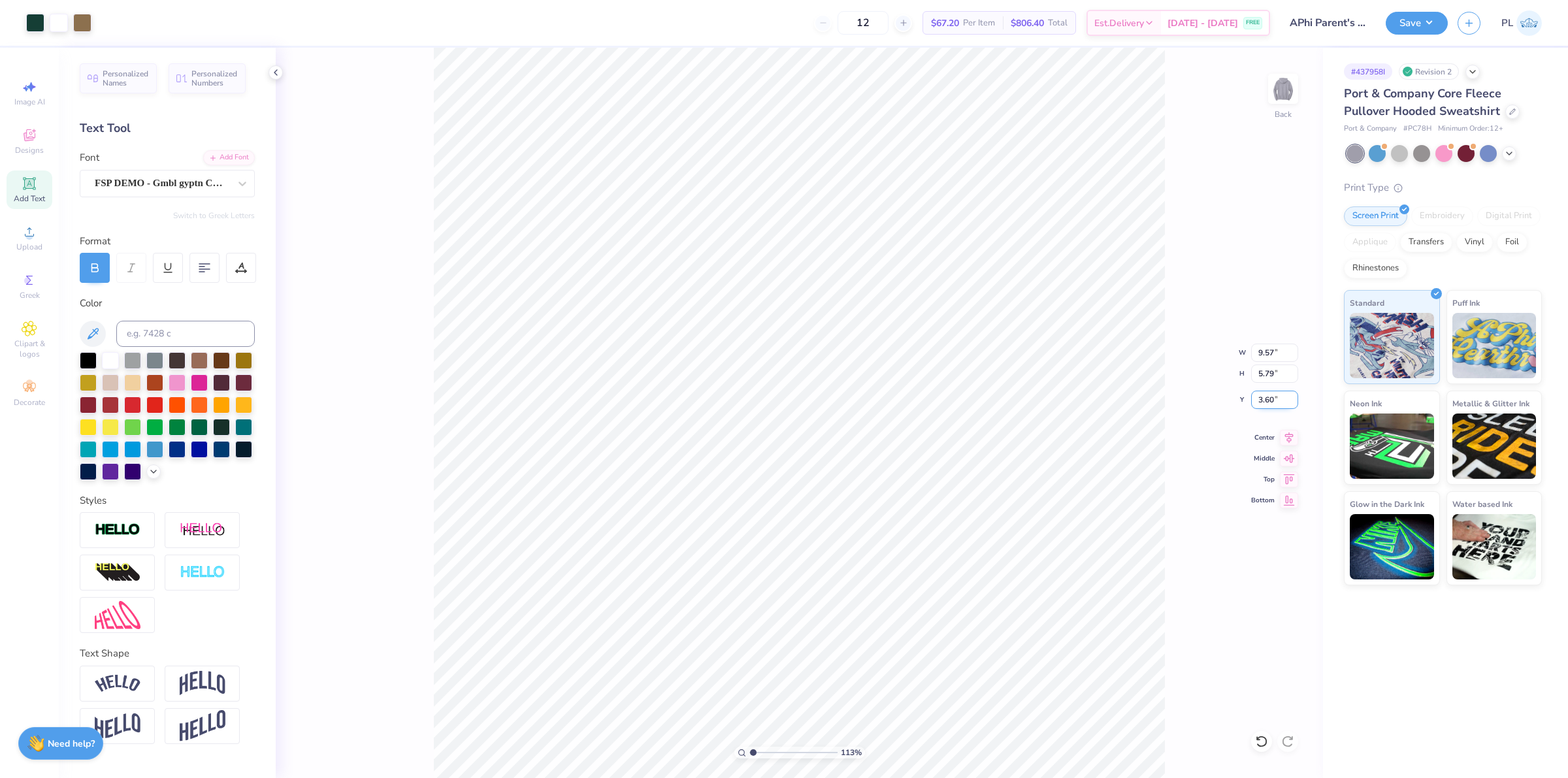
click at [1272, 397] on input "3.60" at bounding box center [1275, 399] width 47 height 18
type input "3.34"
click at [422, 210] on div "113 % Back" at bounding box center [799, 412] width 1047 height 730
click at [397, 275] on div "113 % Back" at bounding box center [799, 412] width 1047 height 730
click at [1415, 34] on div "Save PL" at bounding box center [1477, 23] width 182 height 46
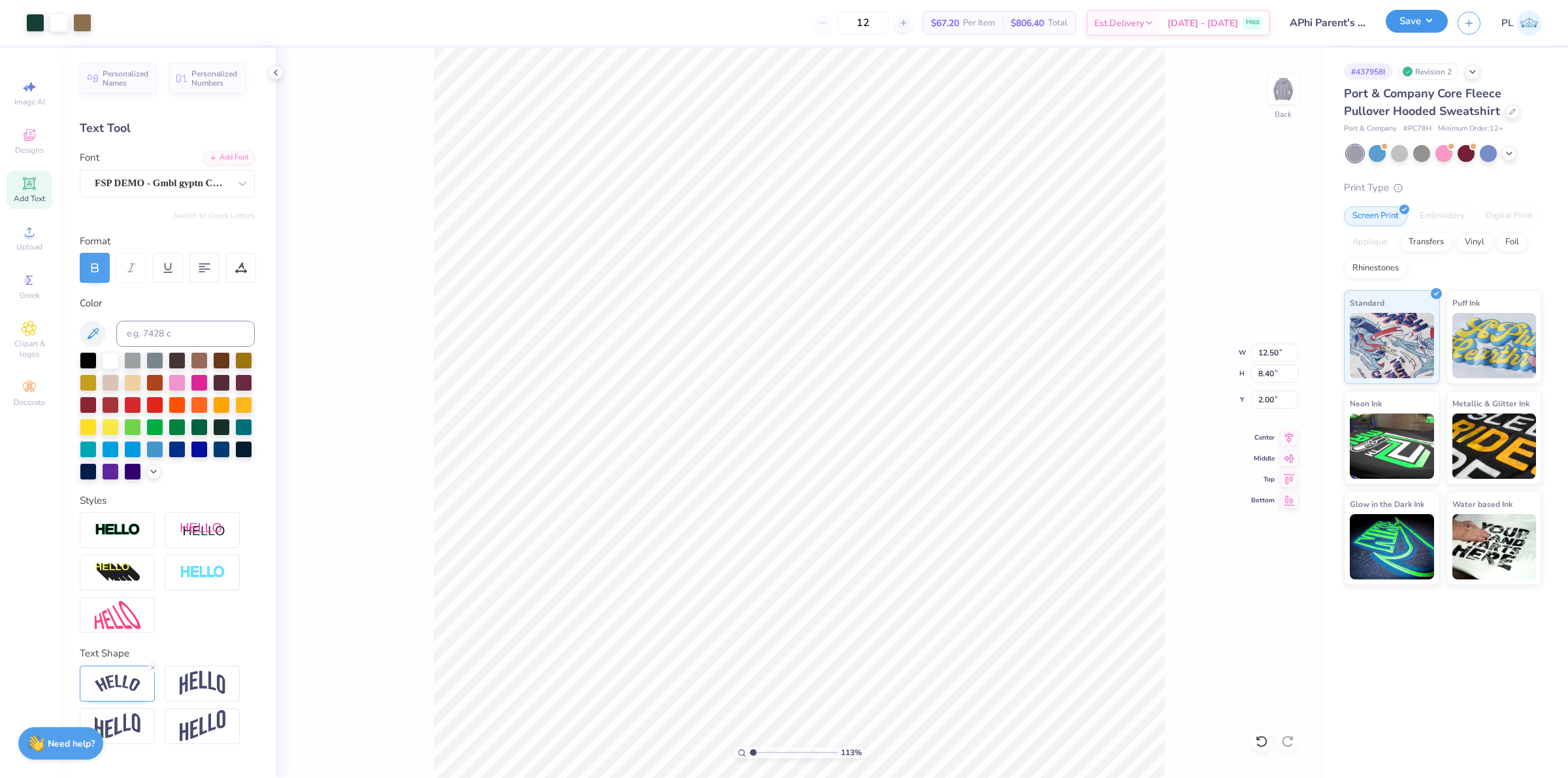
click at [1429, 22] on button "Save" at bounding box center [1417, 21] width 62 height 23
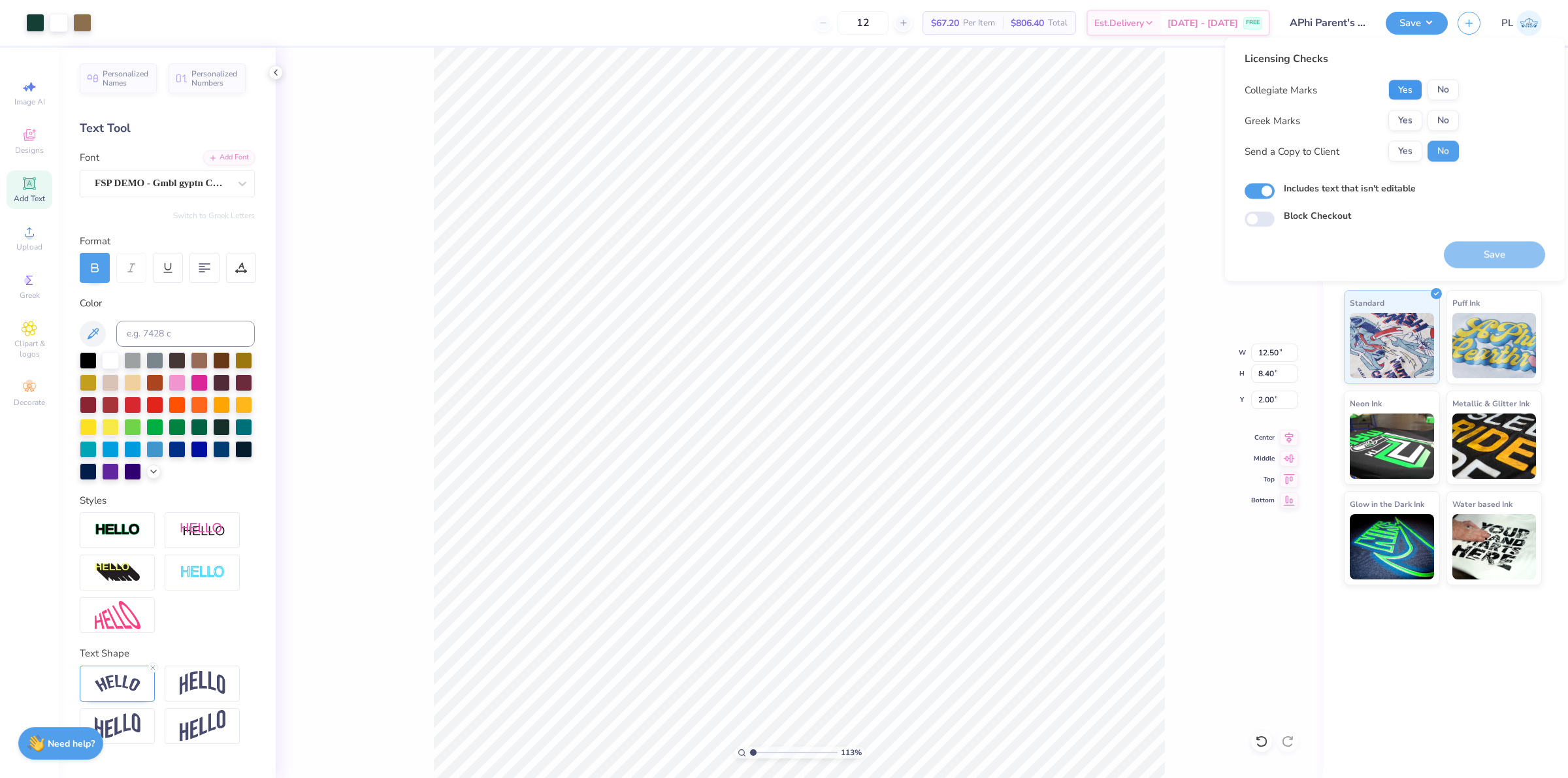
click at [1412, 87] on button "Yes" at bounding box center [1405, 90] width 34 height 21
click at [1409, 112] on button "Yes" at bounding box center [1405, 120] width 34 height 21
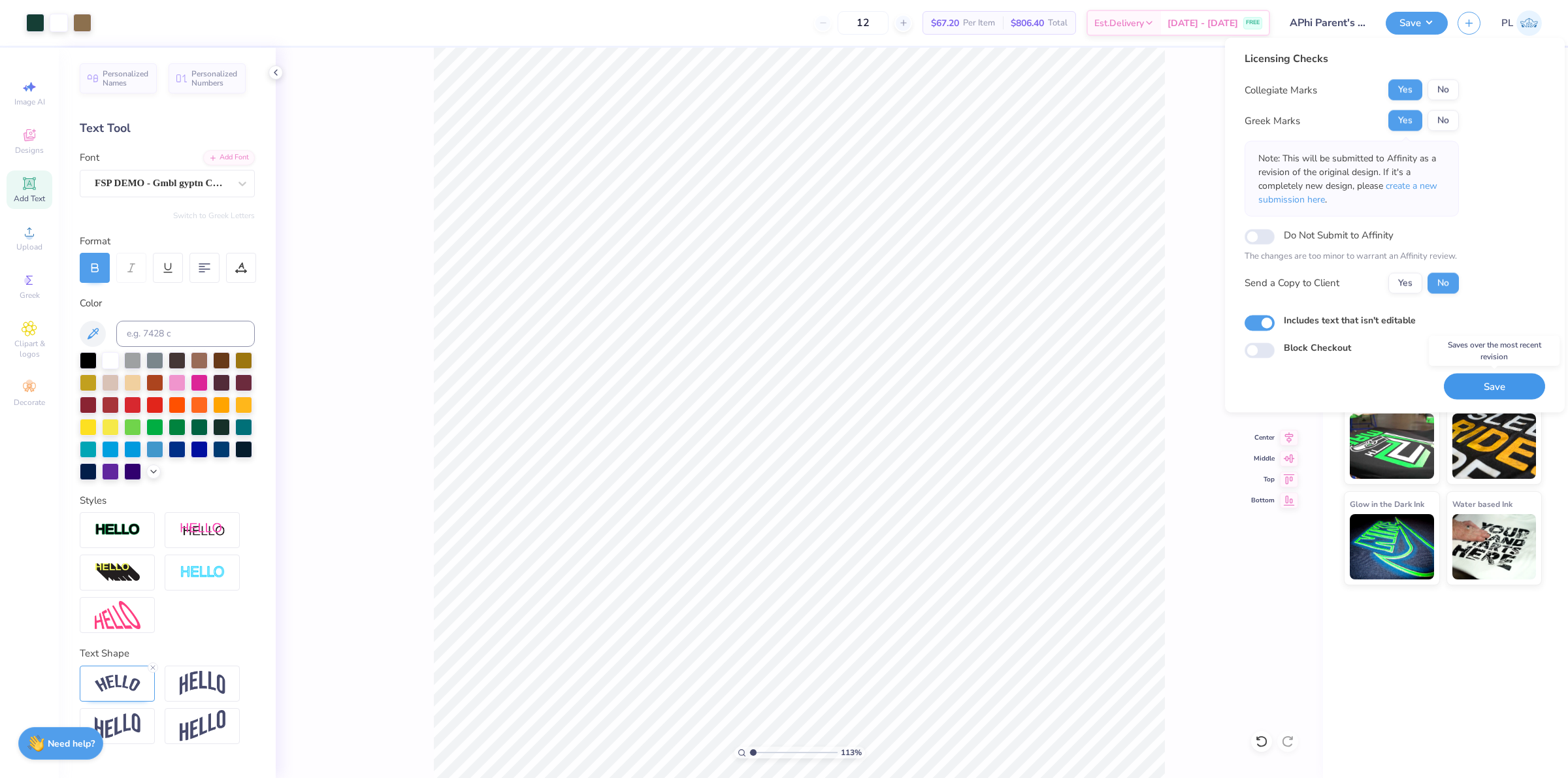
click at [1474, 386] on button "Save" at bounding box center [1494, 386] width 101 height 27
type input "1.13321932219944"
